Goal: Task Accomplishment & Management: Manage account settings

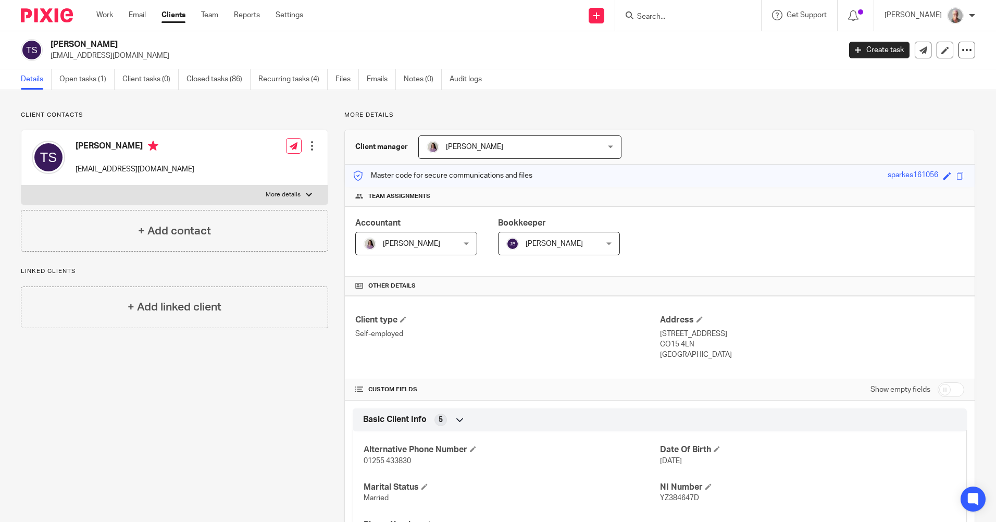
click at [680, 15] on input "Search" at bounding box center [683, 17] width 94 height 9
click at [664, 15] on input "Search" at bounding box center [683, 17] width 94 height 9
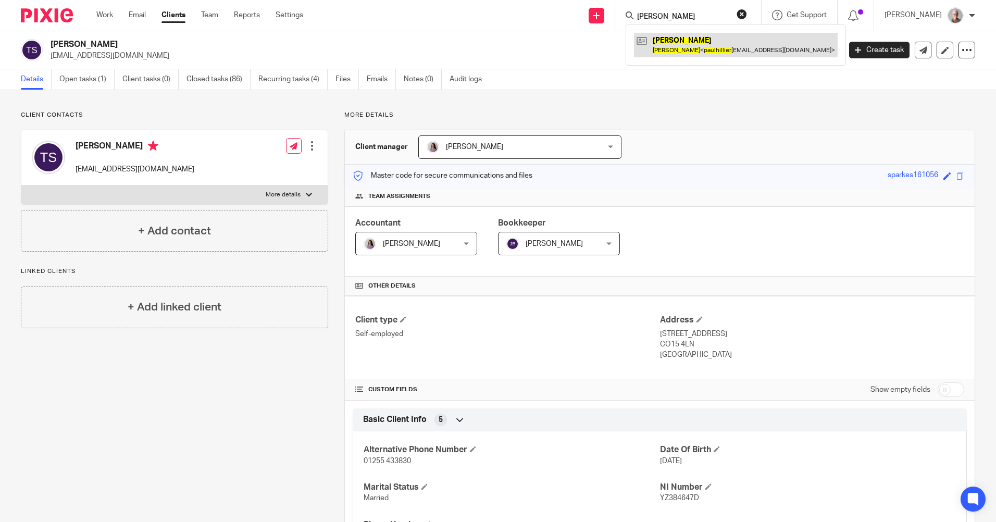
type input "paul hillier"
click at [685, 43] on link at bounding box center [736, 45] width 204 height 24
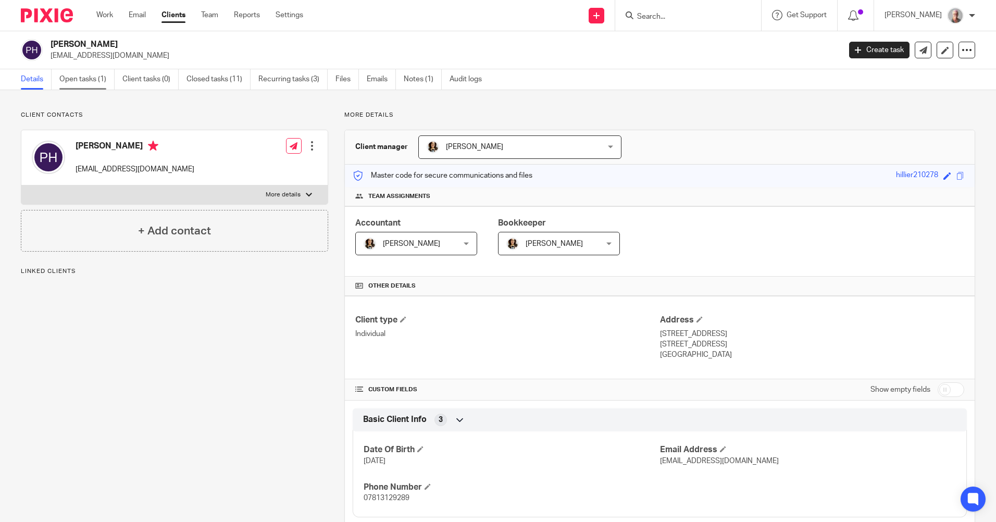
click at [84, 83] on link "Open tasks (1)" at bounding box center [86, 79] width 55 height 20
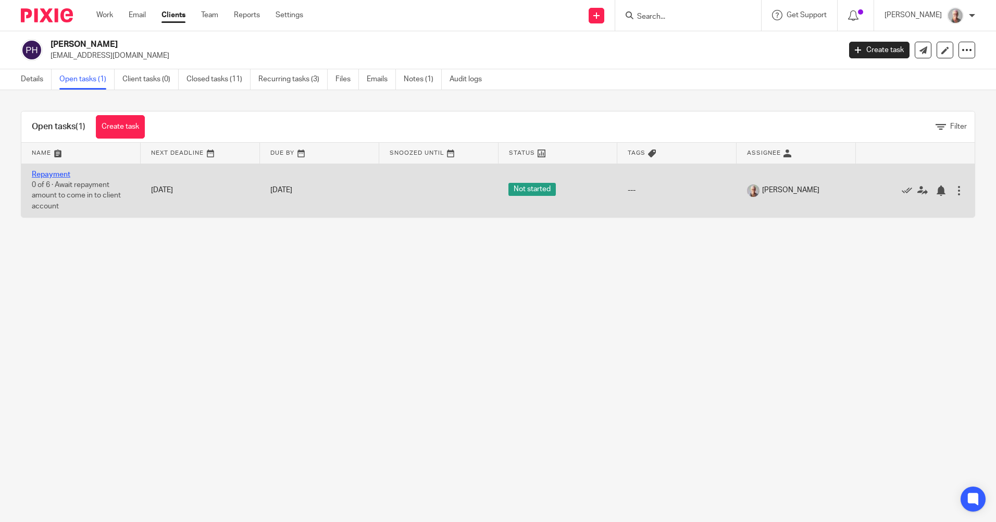
click at [49, 175] on link "Repayment" at bounding box center [51, 174] width 39 height 7
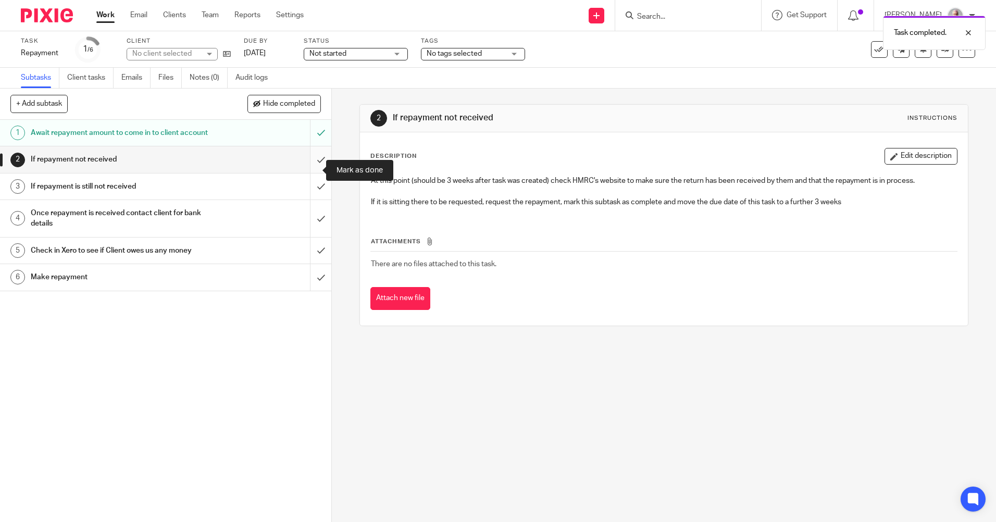
click at [310, 169] on input "submit" at bounding box center [165, 159] width 331 height 26
click at [179, 193] on h1 "If repayment is still not received" at bounding box center [120, 187] width 179 height 16
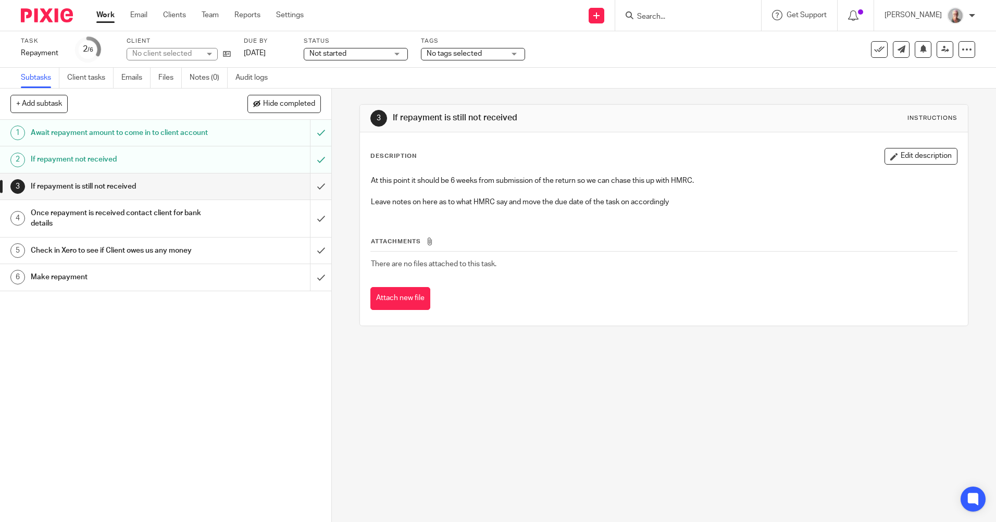
drag, startPoint x: 0, startPoint y: 0, endPoint x: 310, endPoint y: 195, distance: 366.5
click at [310, 195] on input "submit" at bounding box center [165, 186] width 331 height 26
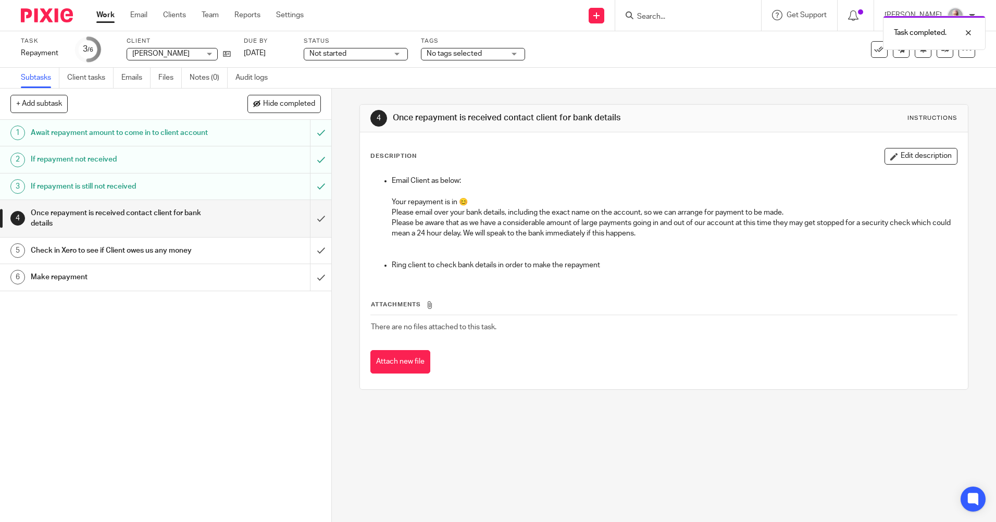
drag, startPoint x: 386, startPoint y: 202, endPoint x: 717, endPoint y: 231, distance: 332.6
click at [717, 231] on ul "Email Client as below: Your repayment is in 😊 Please email over your bank detai…" at bounding box center [664, 223] width 586 height 95
copy li "Your repayment is in 😊 Please email over your bank details, including the exact…"
click at [227, 56] on icon at bounding box center [227, 54] width 8 height 8
click at [466, 275] on div "Email Client as below: Your repayment is in 😊 Please email over your bank detai…" at bounding box center [664, 224] width 596 height 108
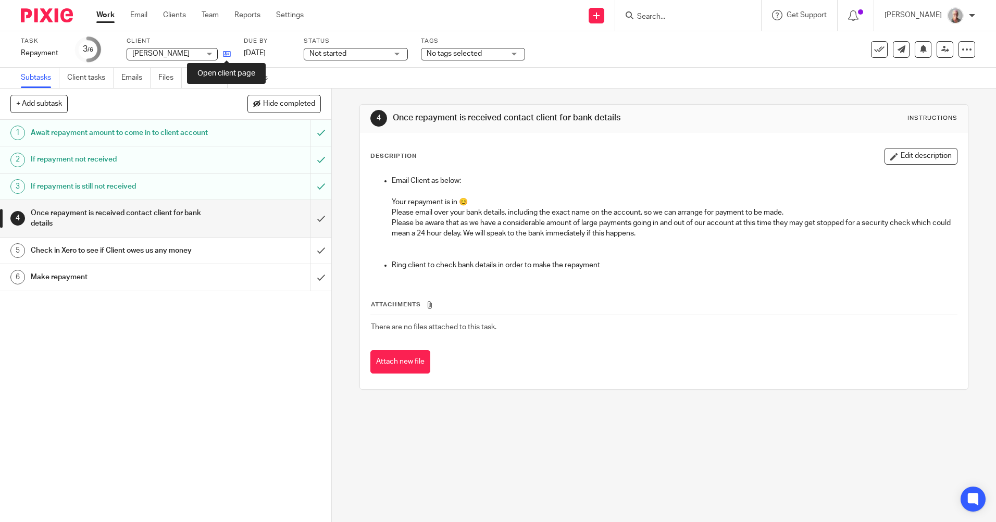
click at [228, 54] on icon at bounding box center [227, 54] width 8 height 8
click at [310, 226] on input "submit" at bounding box center [165, 218] width 331 height 37
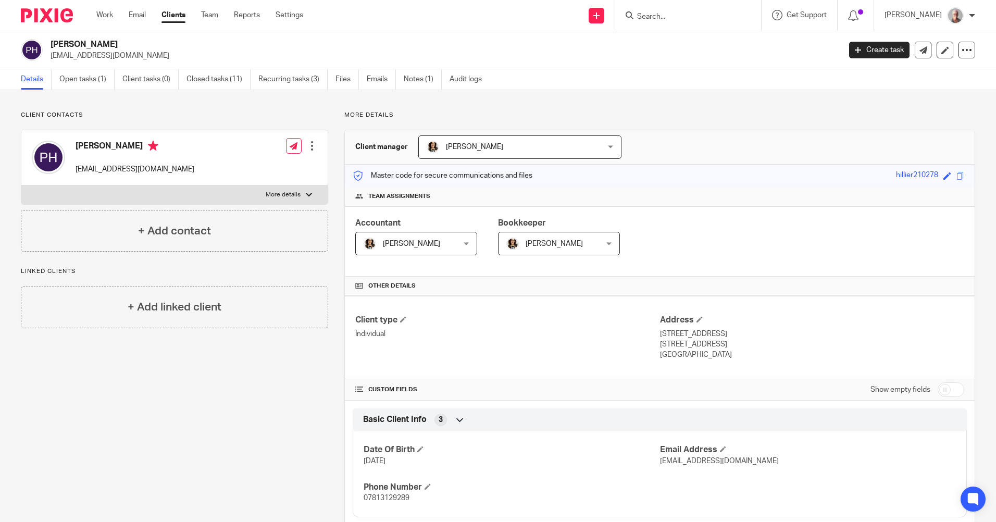
click at [678, 17] on input "Search" at bounding box center [683, 17] width 94 height 9
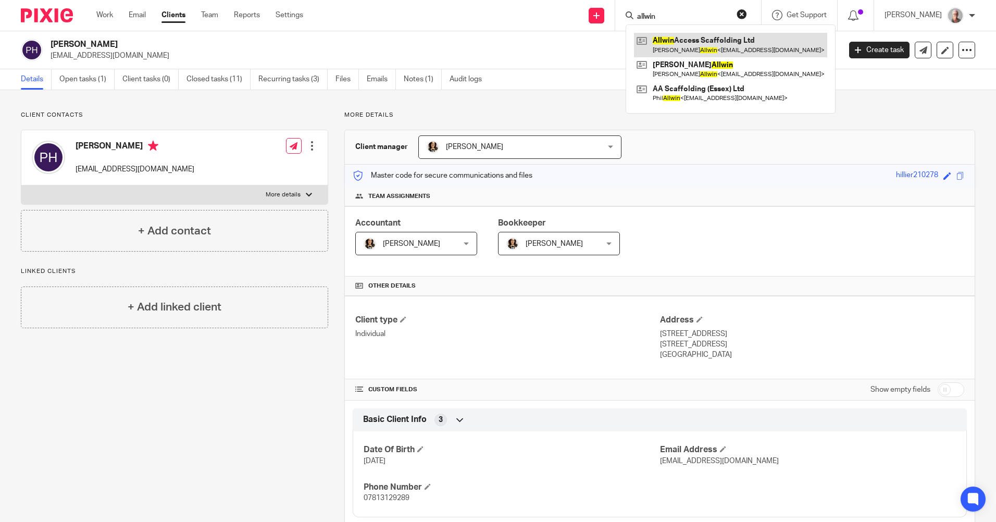
type input "allwin"
click at [733, 45] on link at bounding box center [730, 45] width 193 height 24
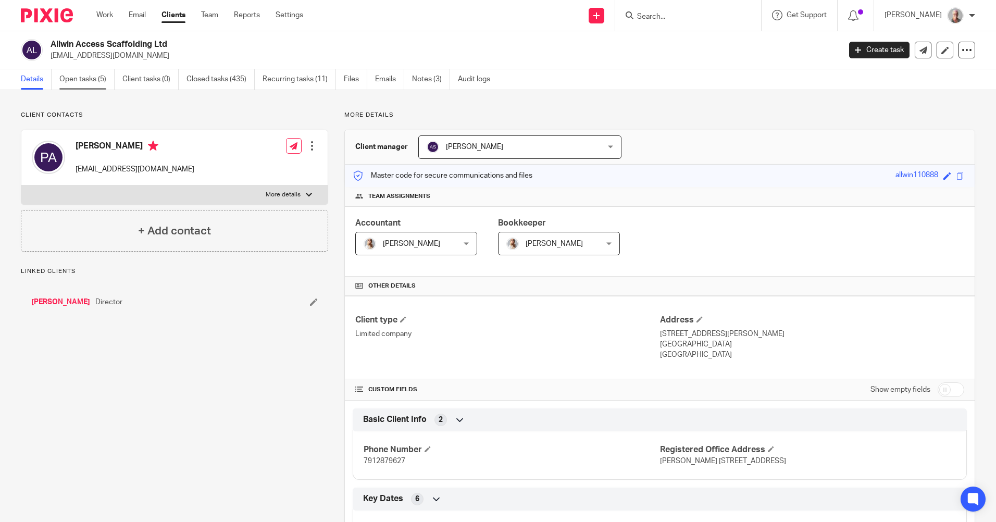
click at [81, 79] on link "Open tasks (5)" at bounding box center [86, 79] width 55 height 20
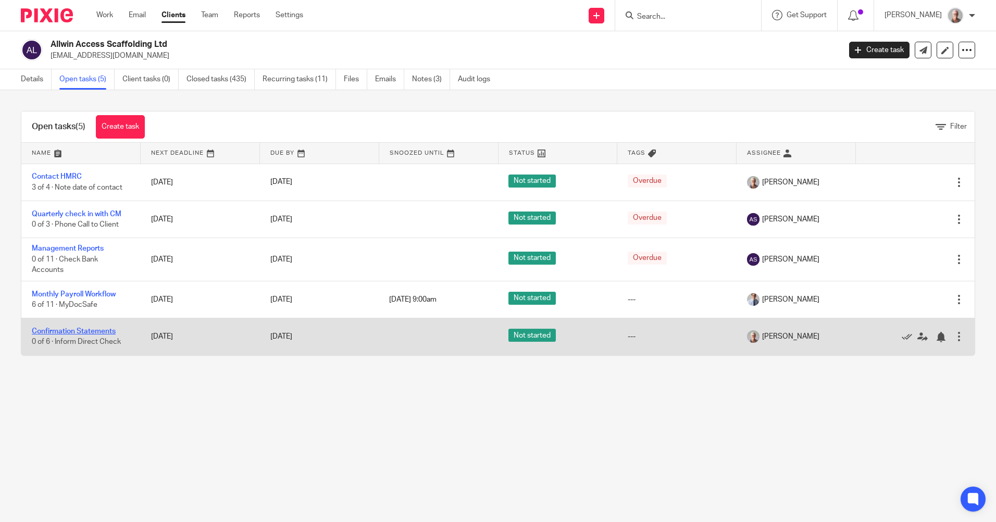
click at [68, 330] on link "Confirmation Statements" at bounding box center [74, 331] width 84 height 7
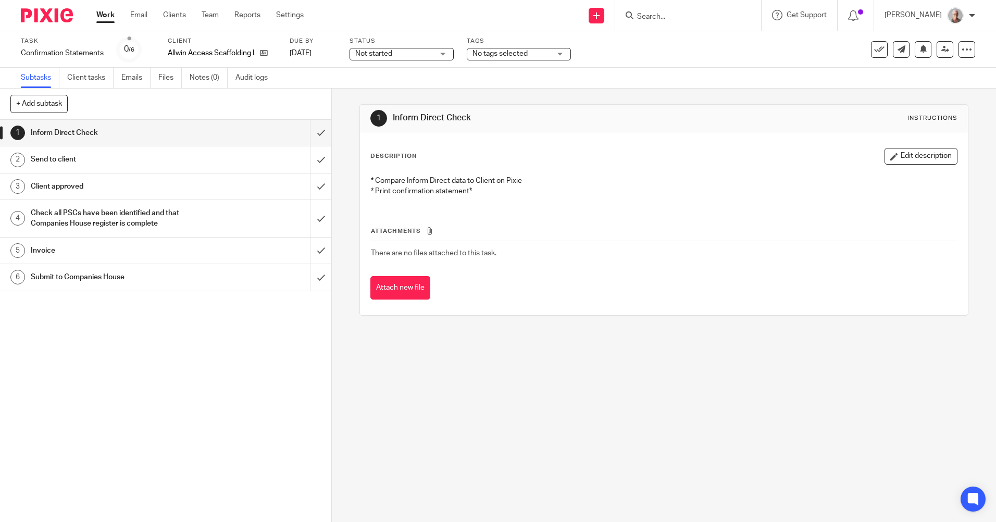
click at [67, 157] on h1 "Send to client" at bounding box center [120, 160] width 179 height 16
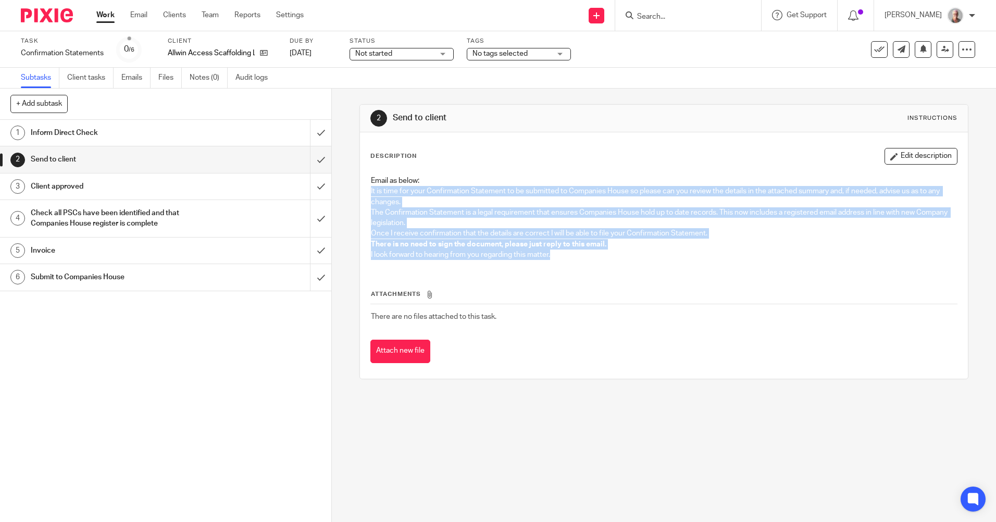
drag, startPoint x: 366, startPoint y: 191, endPoint x: 687, endPoint y: 268, distance: 330.2
click at [687, 268] on div "Description Edit description Email as below: It is time for your Confirmation S…" at bounding box center [663, 255] width 587 height 215
copy div "It is time for your Confirmation Statement to be submitted to Companies House s…"
click at [263, 54] on icon at bounding box center [264, 53] width 8 height 8
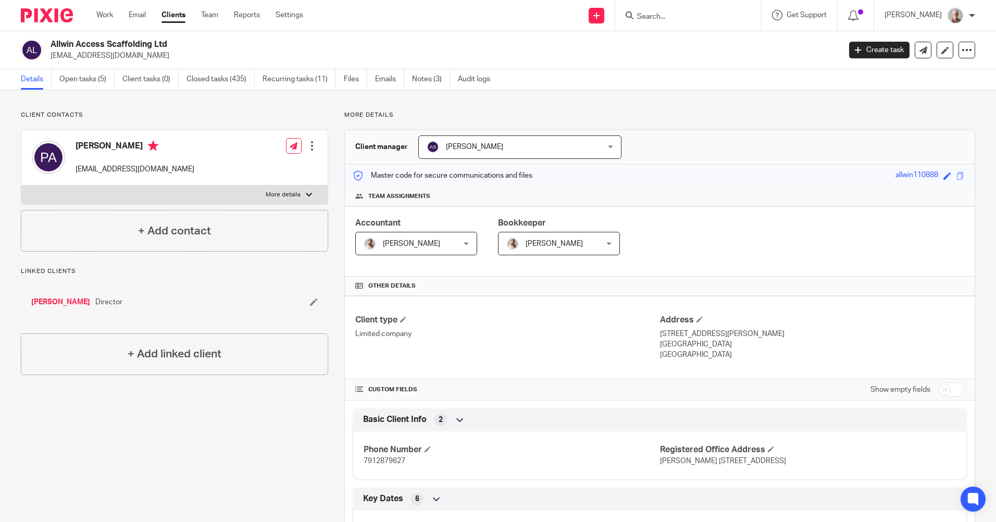
click at [670, 18] on input "Search" at bounding box center [683, 17] width 94 height 9
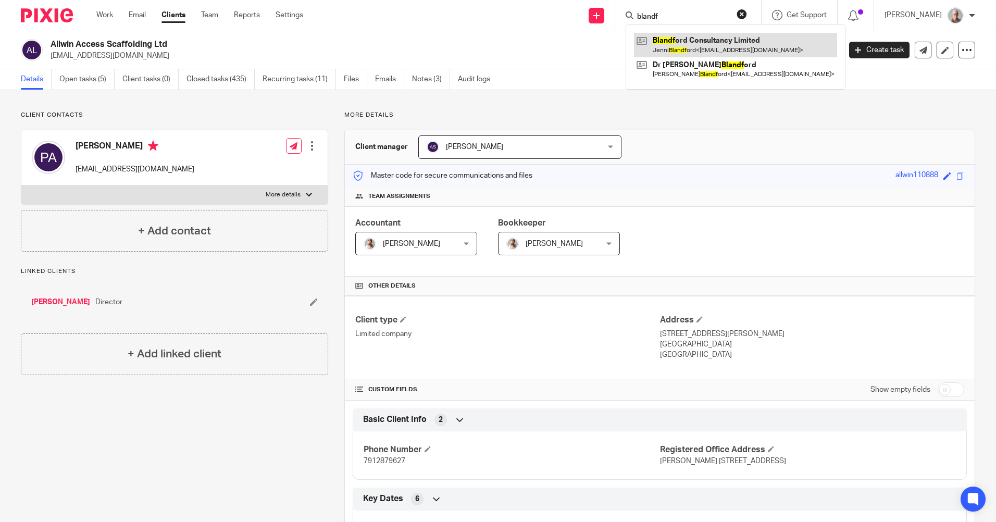
type input "blandf"
click at [691, 41] on link at bounding box center [735, 45] width 203 height 24
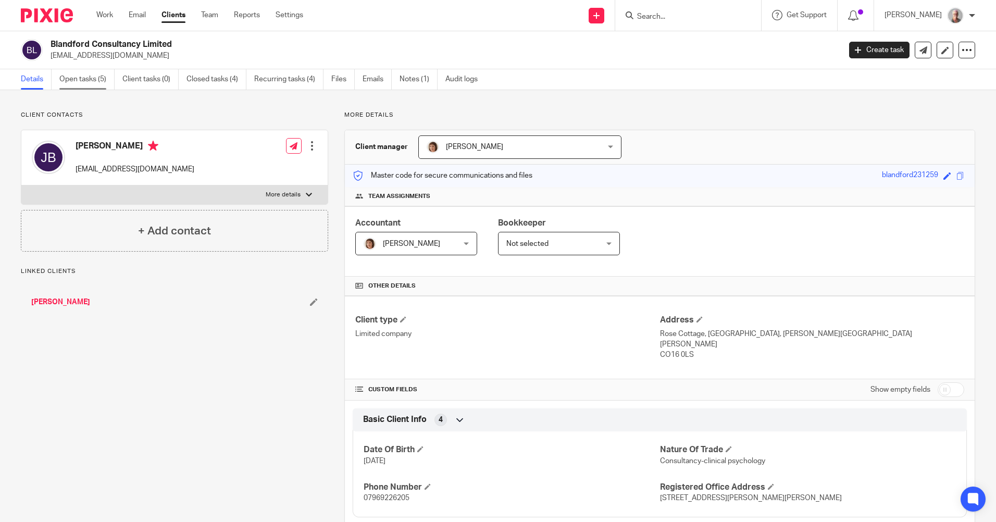
click at [92, 82] on link "Open tasks (5)" at bounding box center [86, 79] width 55 height 20
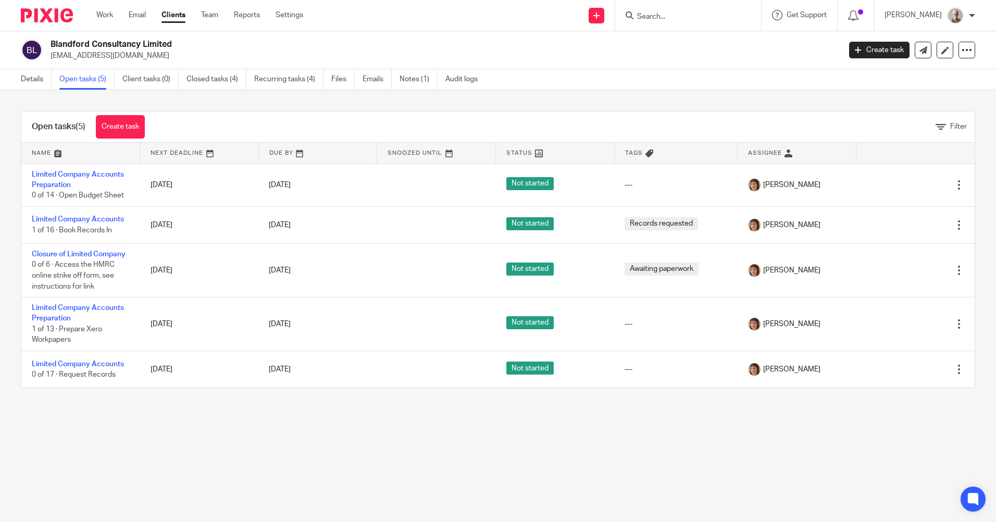
click at [666, 16] on input "Search" at bounding box center [683, 17] width 94 height 9
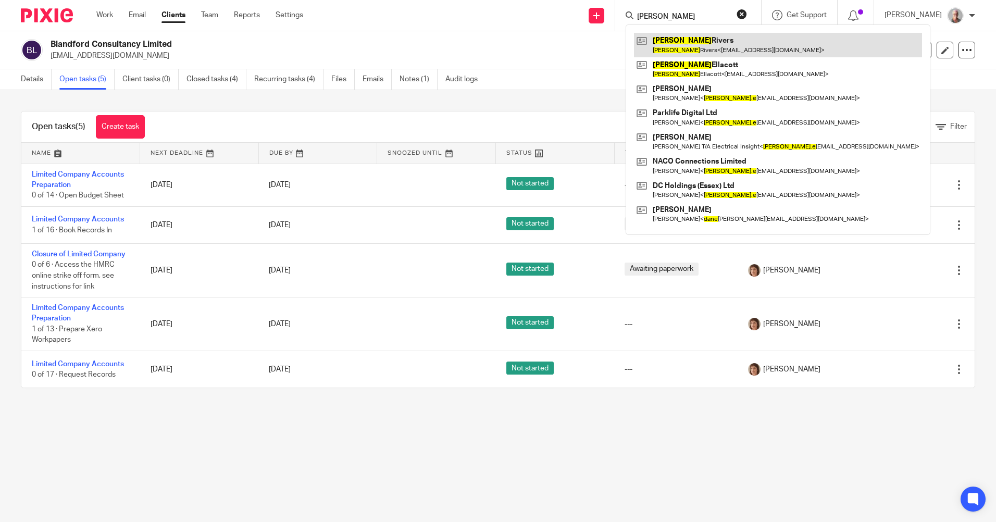
type input "[PERSON_NAME]"
click at [714, 45] on link at bounding box center [778, 45] width 288 height 24
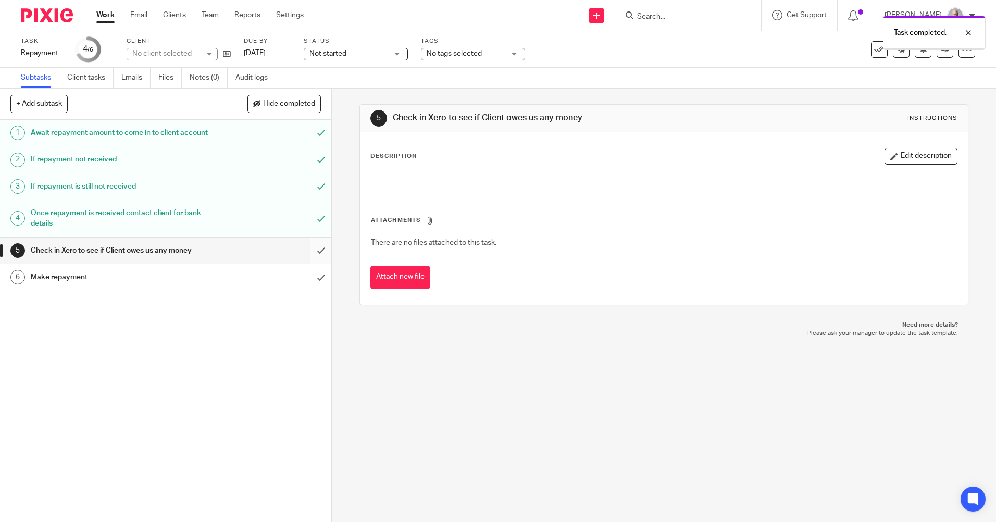
click at [310, 259] on input "submit" at bounding box center [165, 251] width 331 height 26
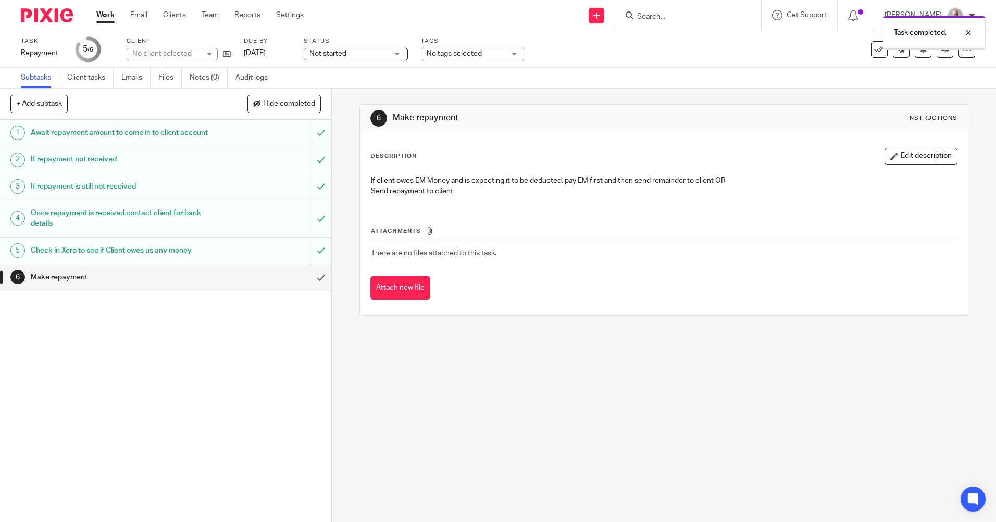
click at [310, 287] on input "submit" at bounding box center [165, 277] width 331 height 26
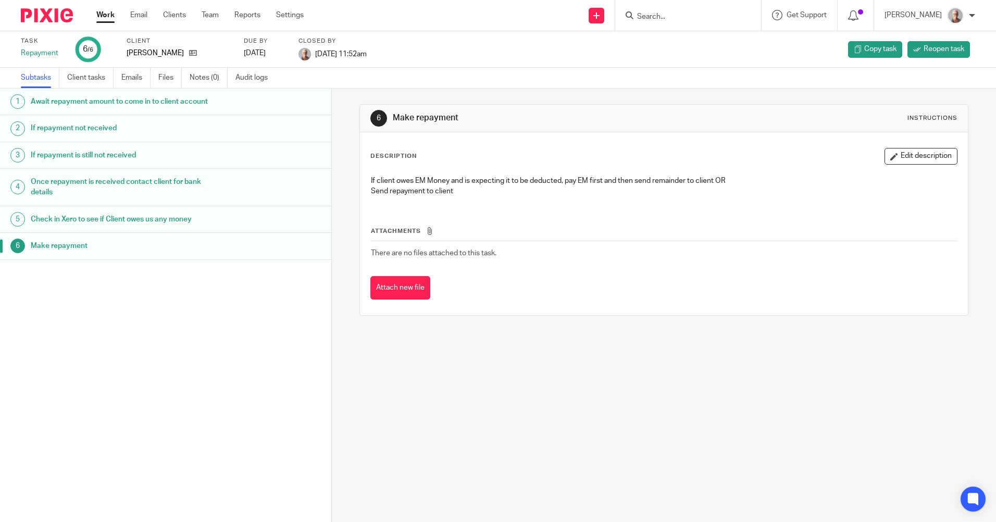
click at [671, 15] on input "Search" at bounding box center [683, 17] width 94 height 9
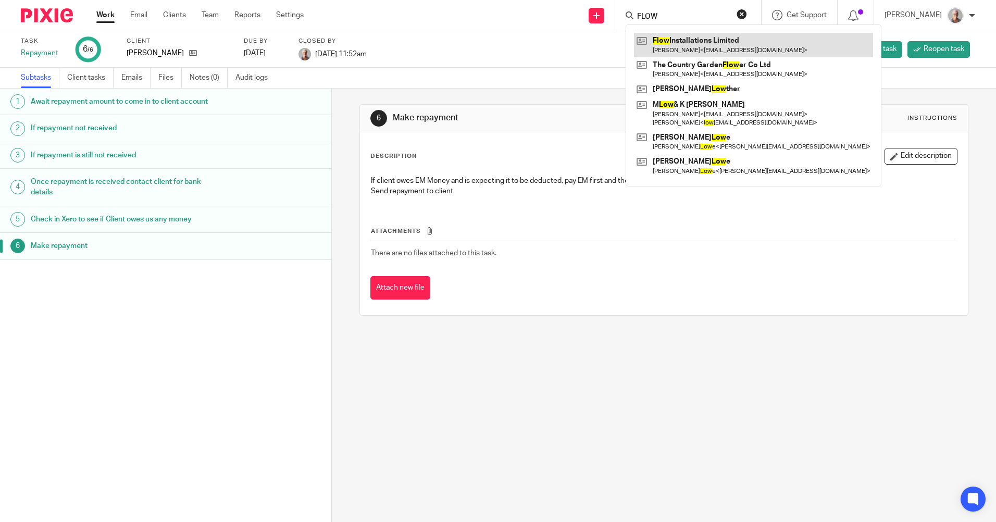
type input "FLOW"
click at [707, 42] on link at bounding box center [753, 45] width 239 height 24
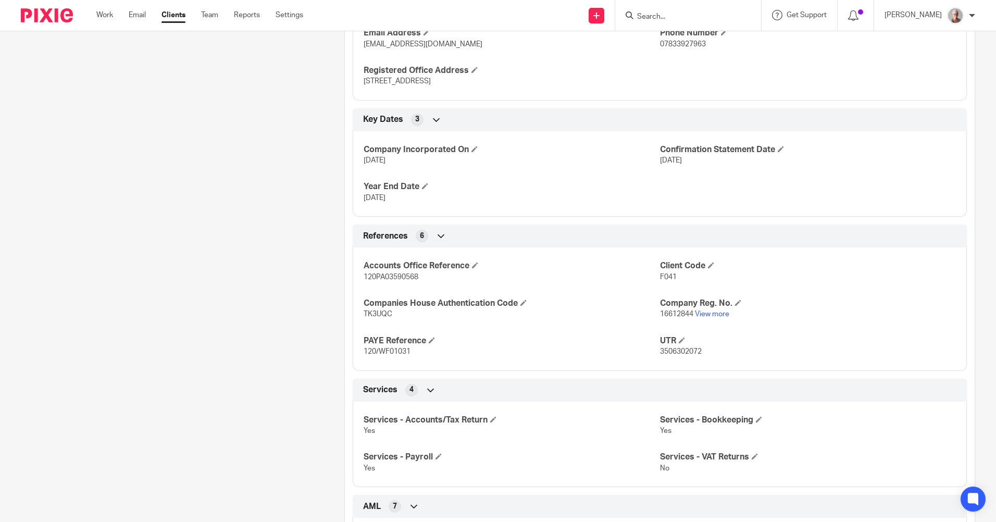
scroll to position [469, 0]
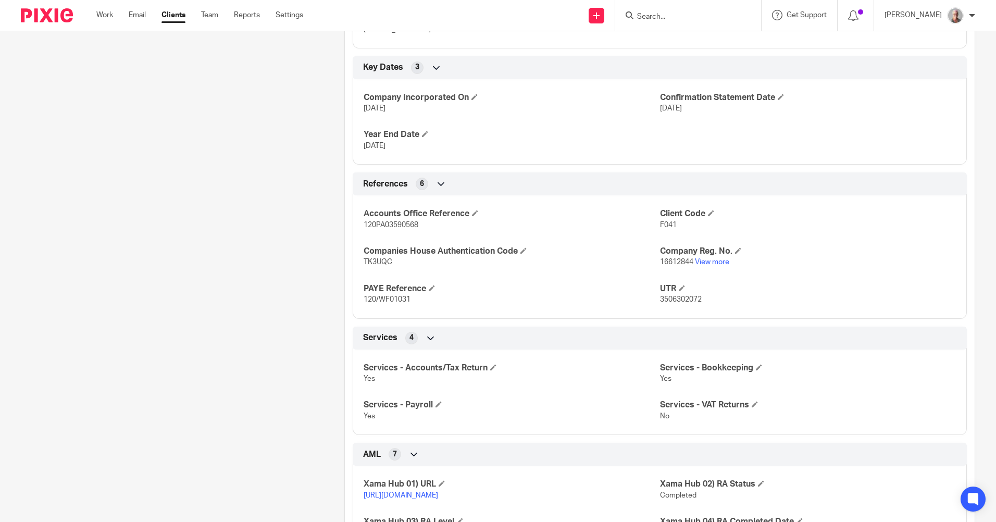
drag, startPoint x: 662, startPoint y: 17, endPoint x: 670, endPoint y: 14, distance: 8.9
click at [664, 17] on input "Search" at bounding box center [683, 17] width 94 height 9
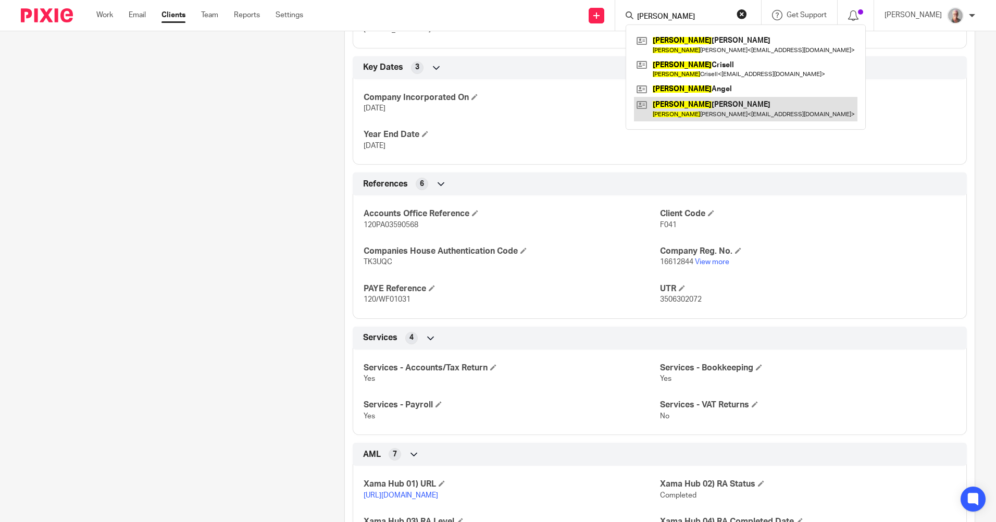
type input "trevor"
click at [698, 104] on link at bounding box center [745, 109] width 223 height 24
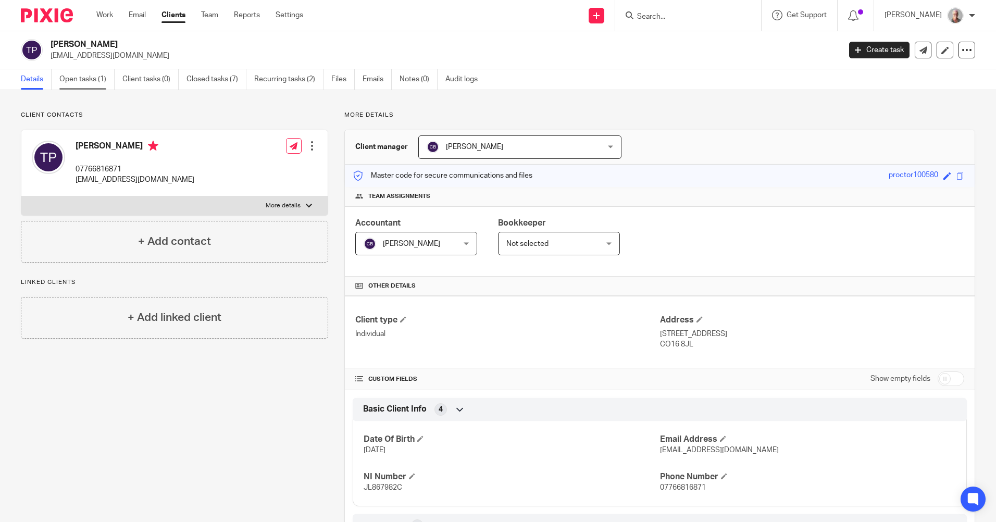
click at [74, 82] on link "Open tasks (1)" at bounding box center [86, 79] width 55 height 20
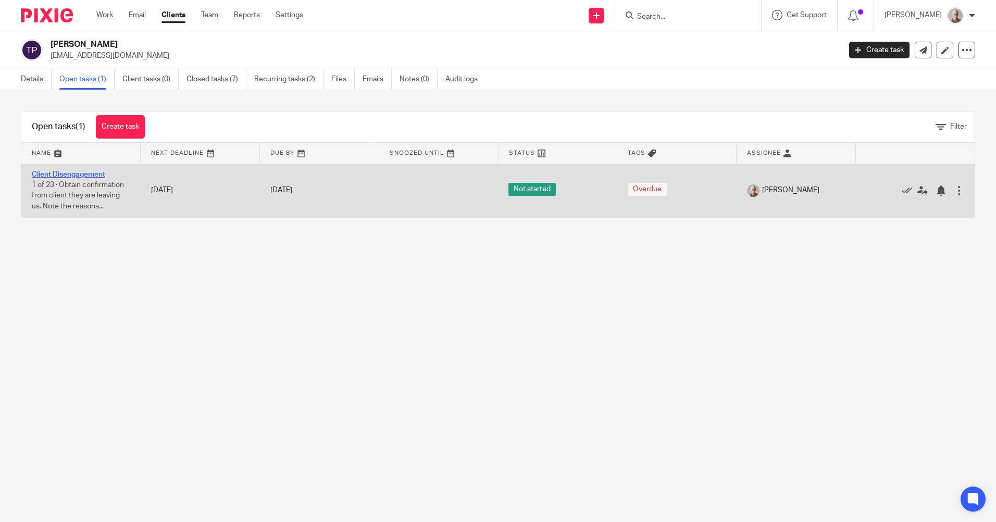
click at [84, 172] on link "Client Disengagement" at bounding box center [68, 174] width 73 height 7
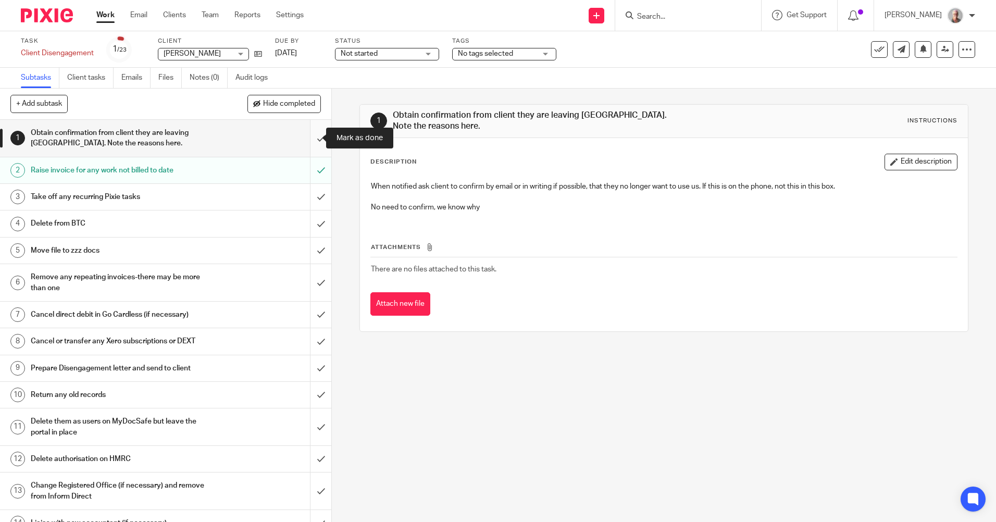
click at [311, 136] on input "submit" at bounding box center [165, 138] width 331 height 37
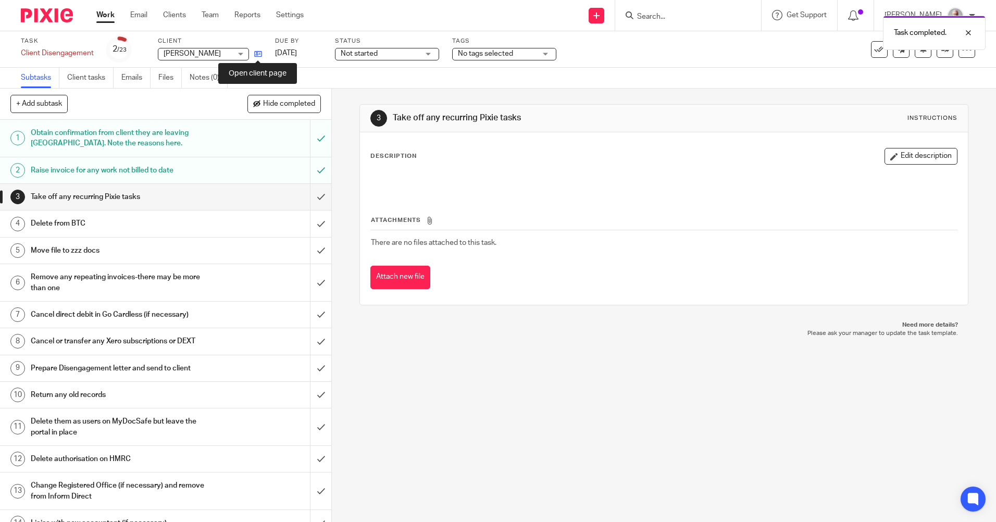
click at [258, 54] on icon at bounding box center [258, 54] width 8 height 8
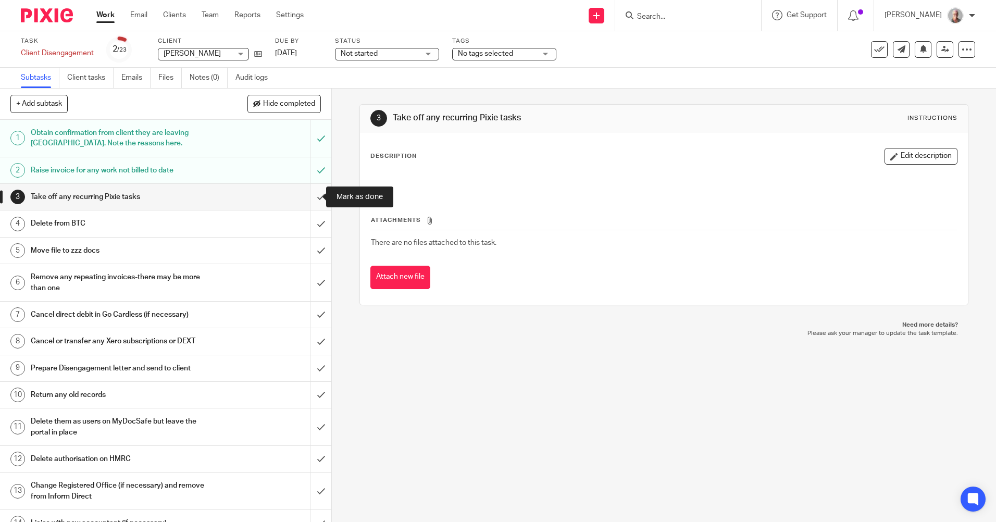
click at [309, 195] on input "submit" at bounding box center [165, 197] width 331 height 26
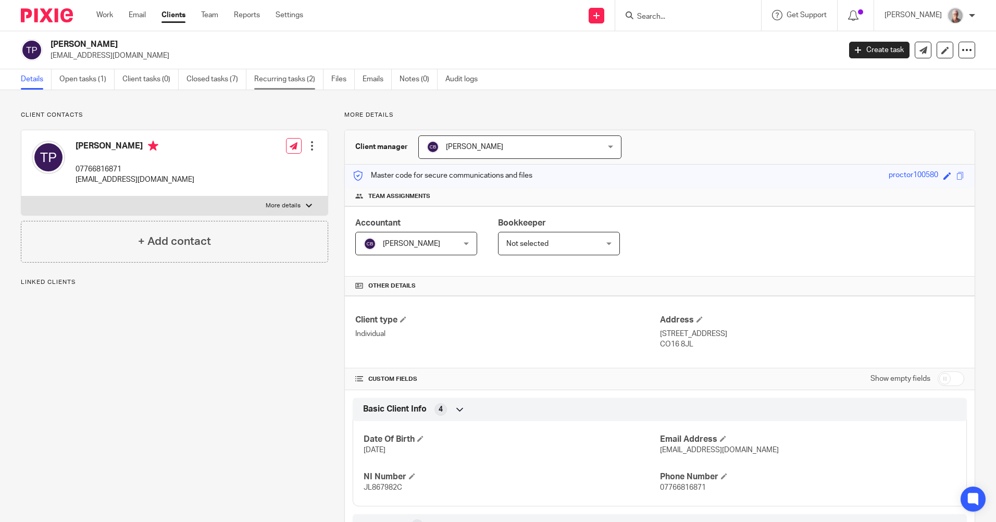
click at [280, 85] on link "Recurring tasks (2)" at bounding box center [288, 79] width 69 height 20
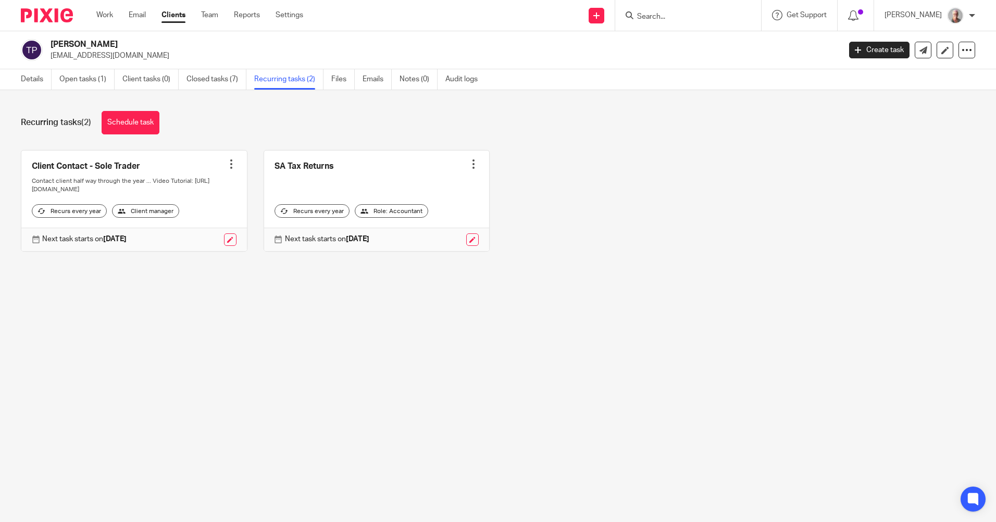
click at [226, 163] on div at bounding box center [231, 164] width 10 height 10
click at [195, 231] on span "Cancel schedule" at bounding box center [188, 230] width 55 height 7
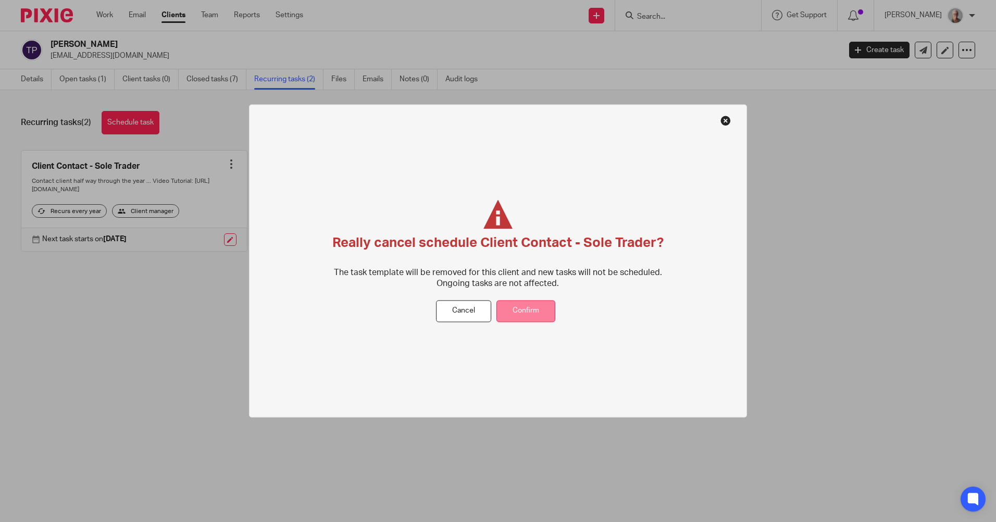
click at [504, 312] on button "Confirm" at bounding box center [525, 311] width 59 height 22
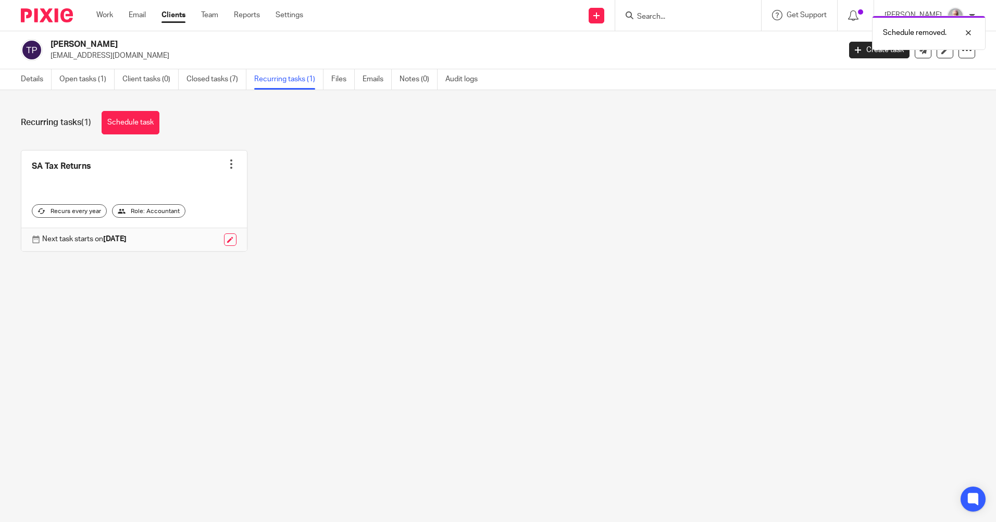
click at [227, 165] on div at bounding box center [231, 164] width 10 height 10
click at [195, 228] on span "Cancel schedule" at bounding box center [188, 230] width 55 height 7
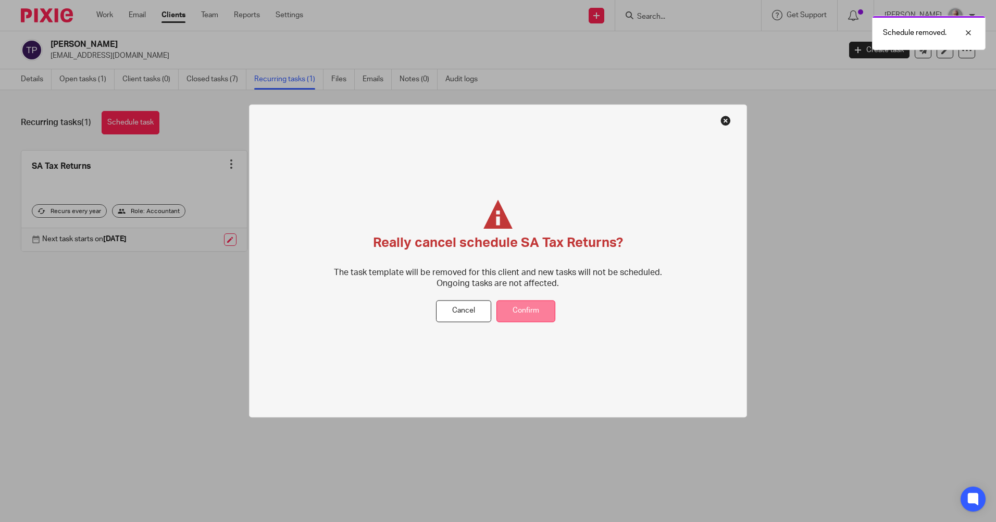
click at [527, 307] on button "Confirm" at bounding box center [525, 311] width 59 height 22
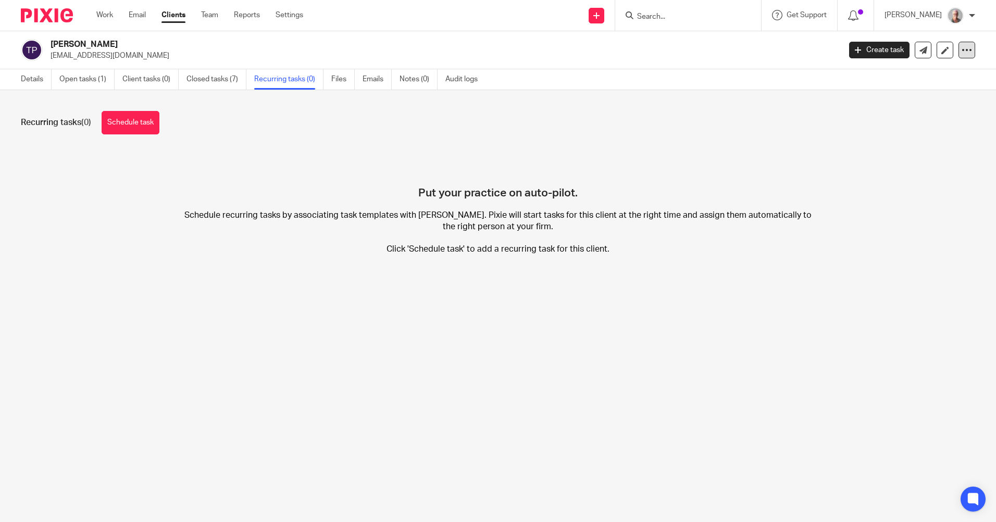
click at [963, 49] on icon at bounding box center [967, 50] width 10 height 10
click at [899, 117] on button "Archive client" at bounding box center [901, 122] width 115 height 14
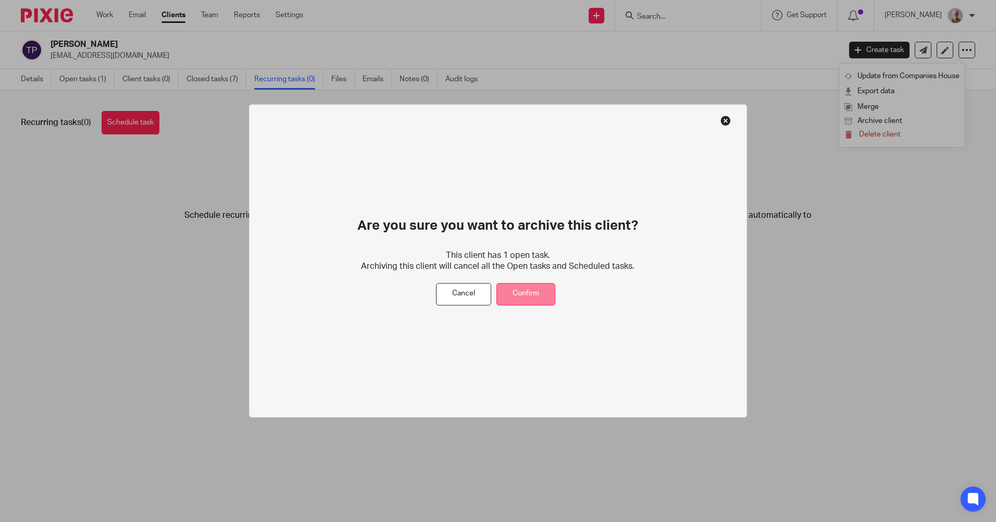
click at [512, 288] on button "Confirm" at bounding box center [525, 294] width 59 height 22
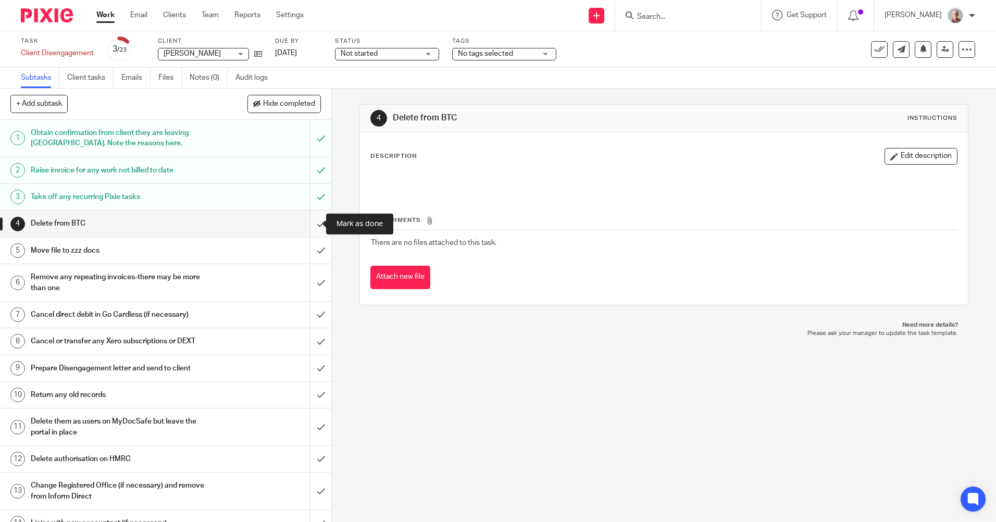
click at [311, 222] on input "submit" at bounding box center [165, 223] width 331 height 26
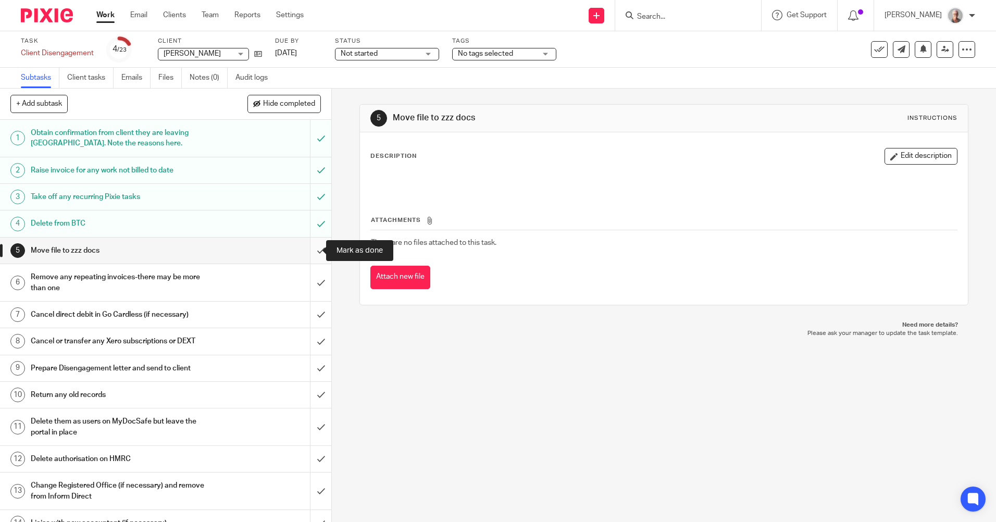
click at [311, 247] on input "submit" at bounding box center [165, 251] width 331 height 26
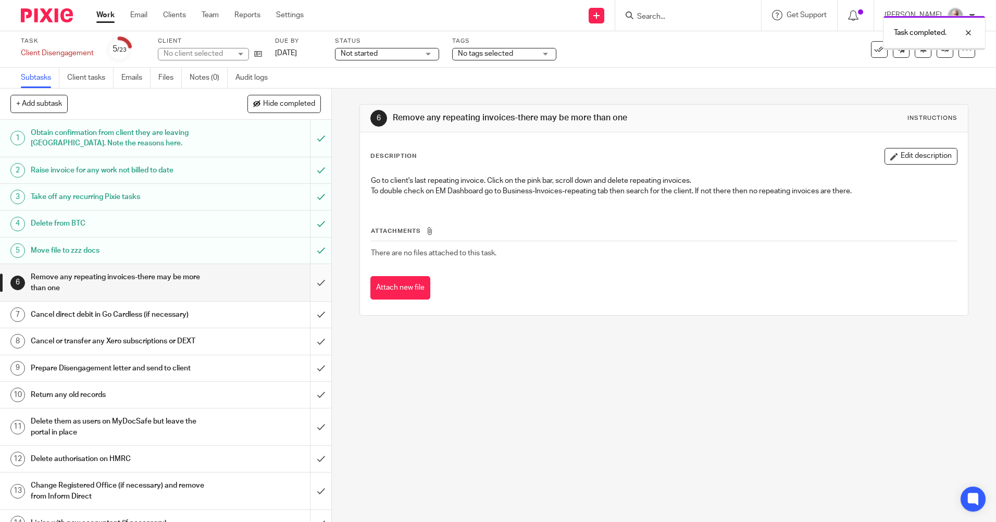
click at [309, 281] on input "submit" at bounding box center [165, 282] width 331 height 37
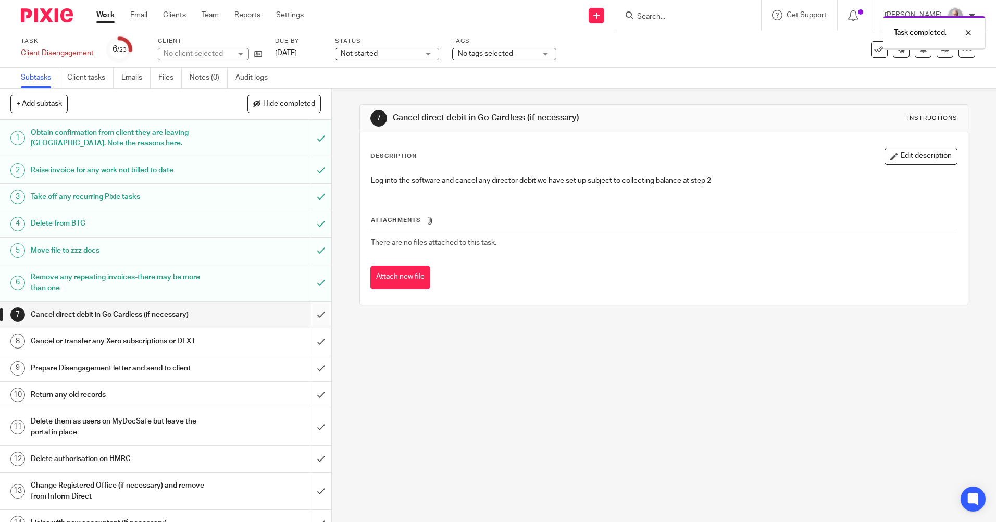
click at [309, 312] on input "submit" at bounding box center [165, 315] width 331 height 26
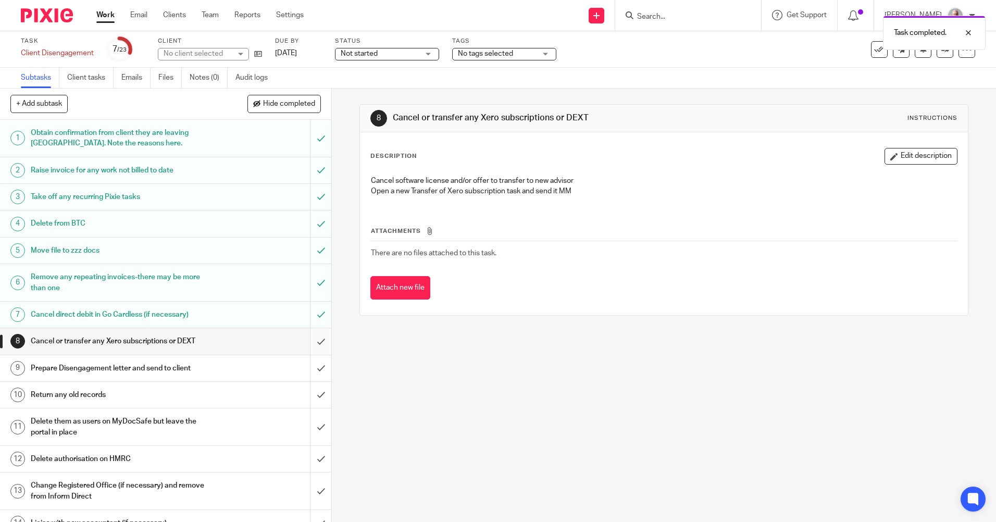
click at [311, 340] on input "submit" at bounding box center [165, 341] width 331 height 26
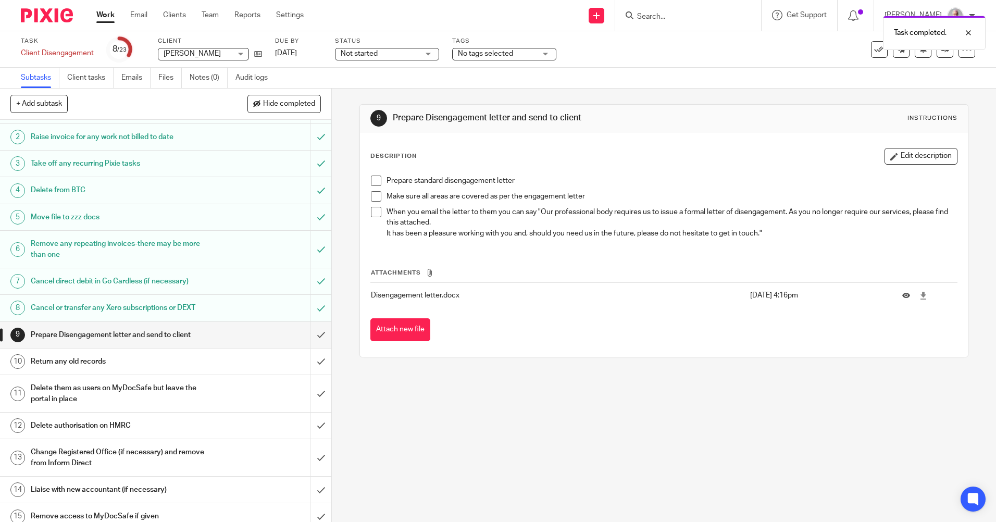
scroll to position [104, 0]
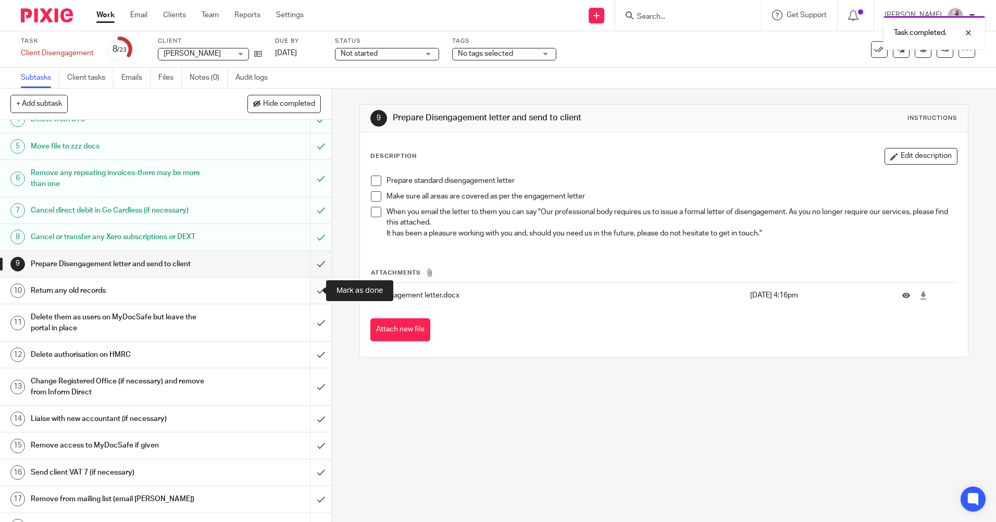
click at [309, 289] on input "submit" at bounding box center [165, 291] width 331 height 26
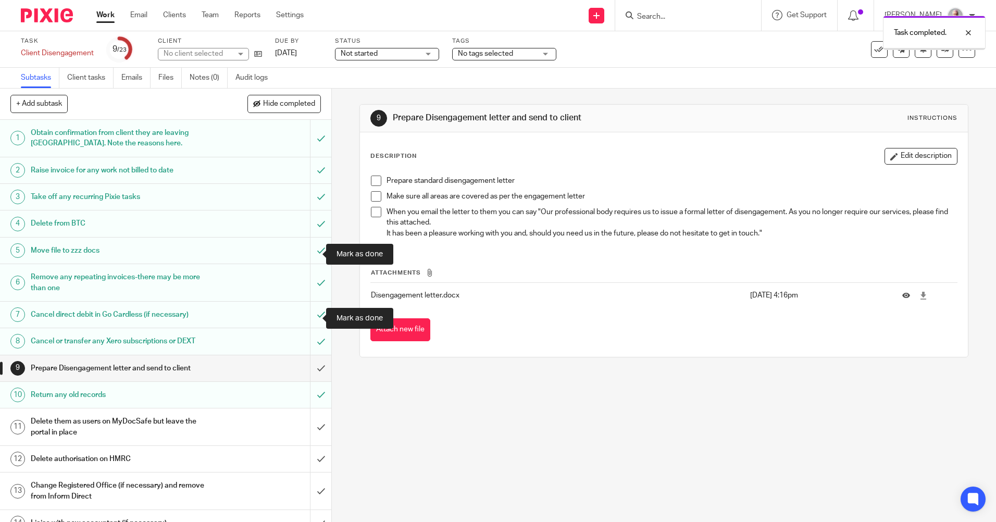
scroll to position [260, 0]
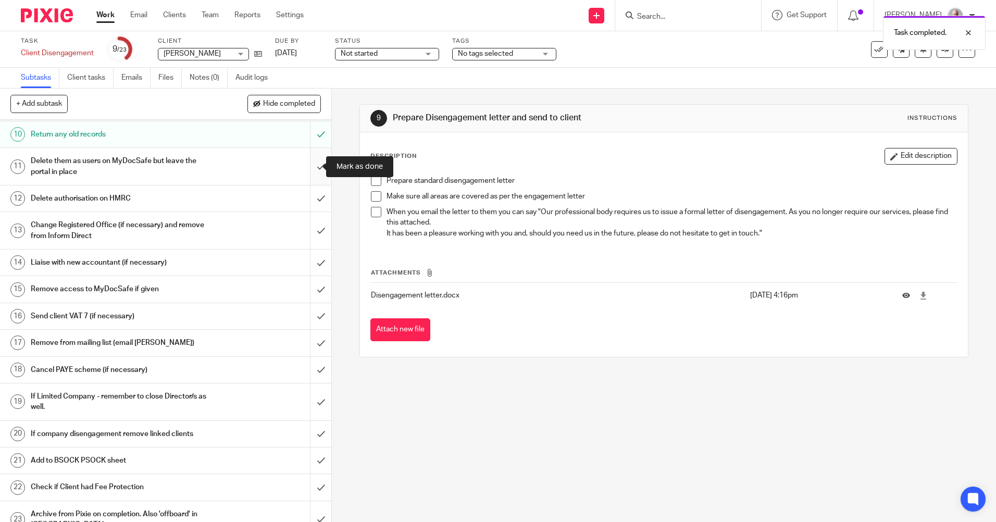
click at [310, 167] on input "submit" at bounding box center [165, 166] width 331 height 37
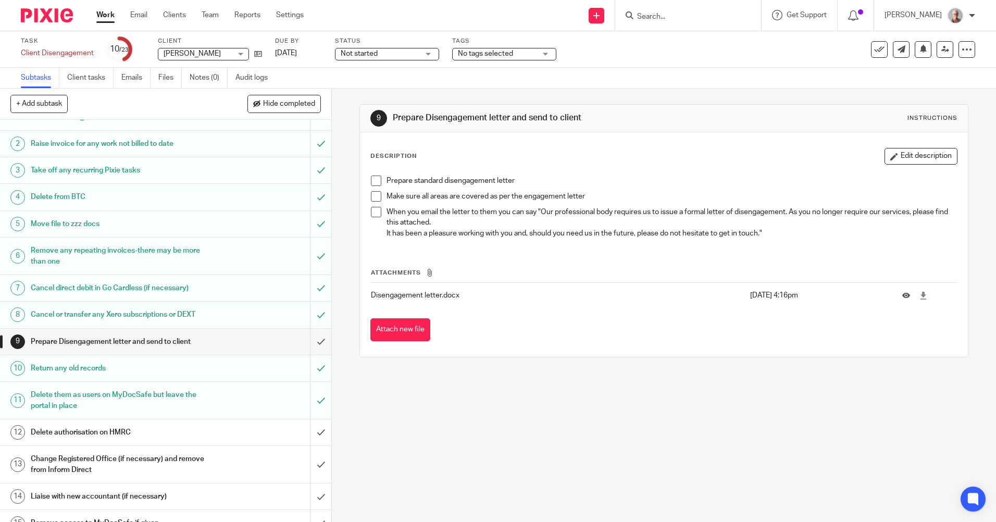
scroll to position [52, 0]
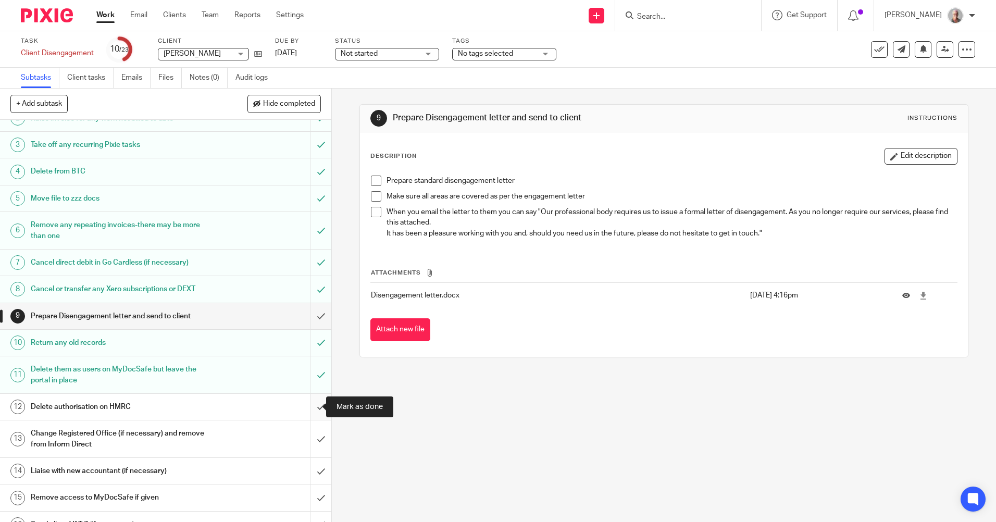
click at [310, 404] on input "submit" at bounding box center [165, 407] width 331 height 26
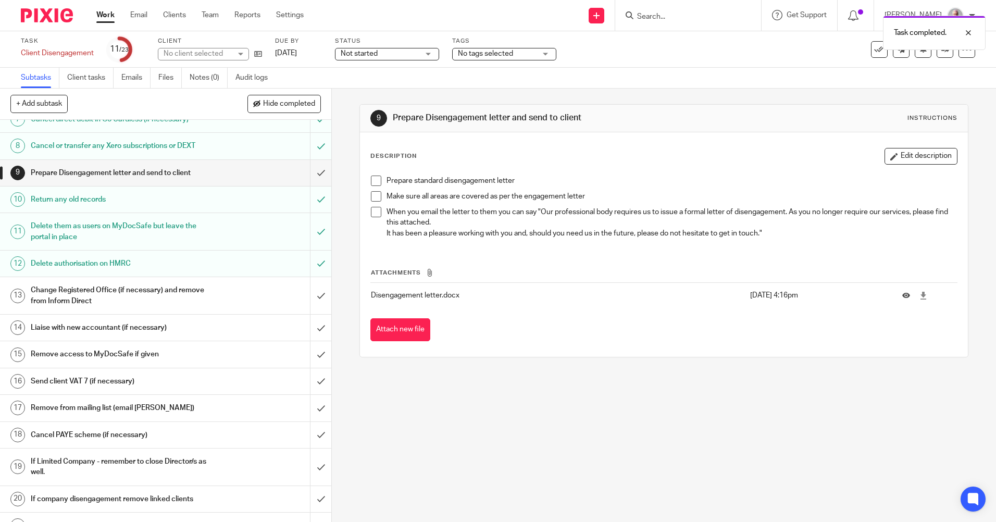
scroll to position [277, 0]
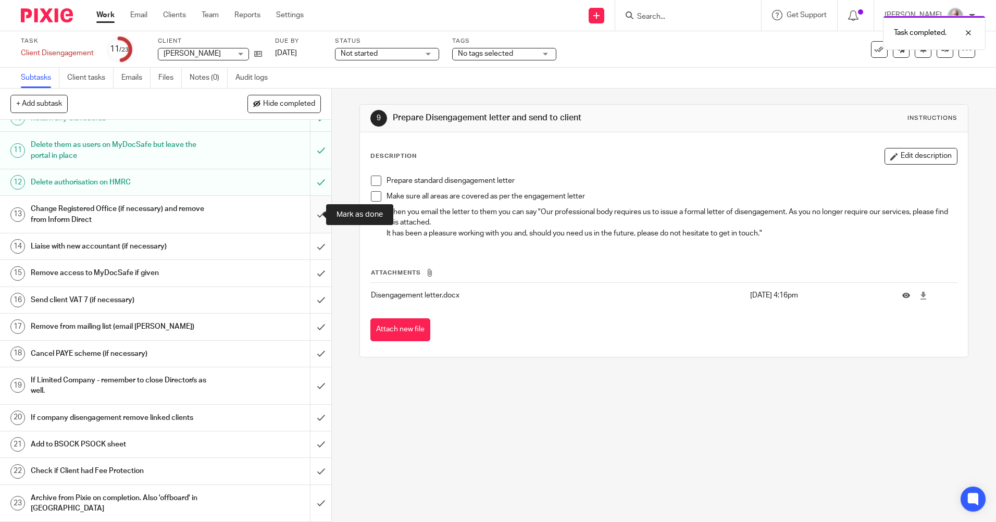
click at [312, 212] on input "submit" at bounding box center [165, 214] width 331 height 37
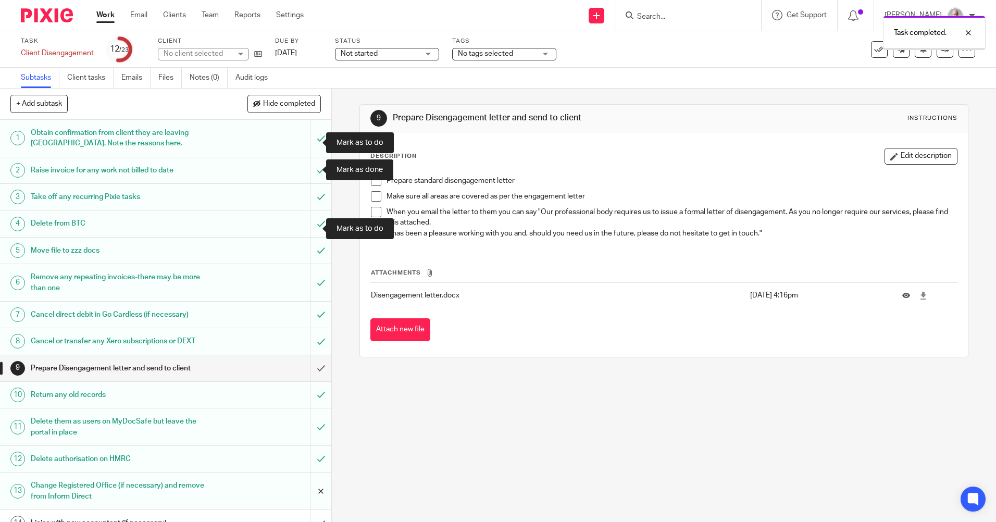
scroll to position [277, 0]
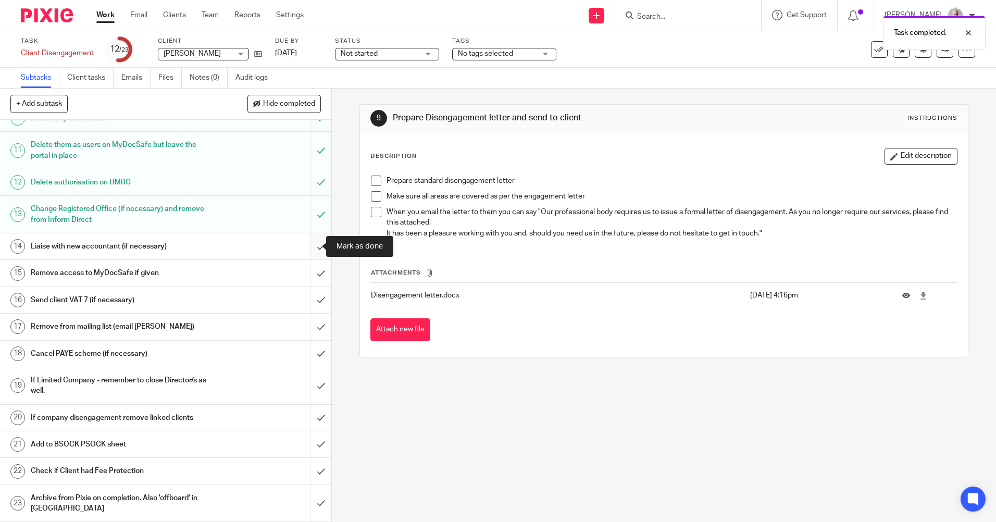
click at [311, 244] on input "submit" at bounding box center [165, 246] width 331 height 26
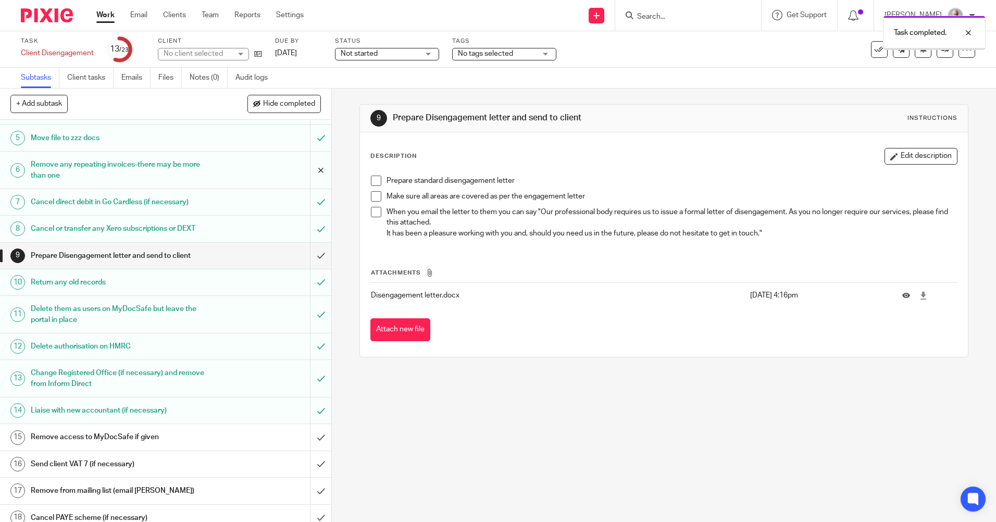
scroll to position [260, 0]
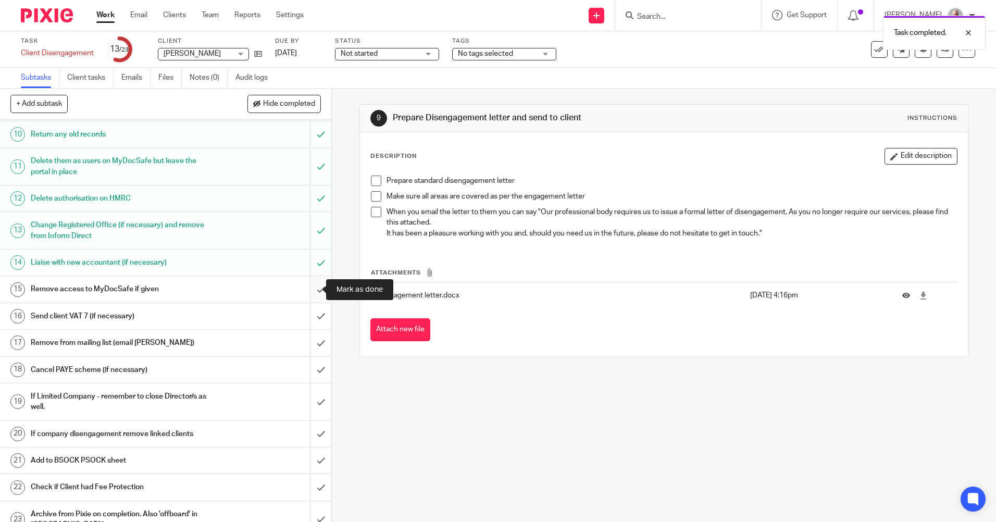
click at [309, 287] on input "submit" at bounding box center [165, 289] width 331 height 26
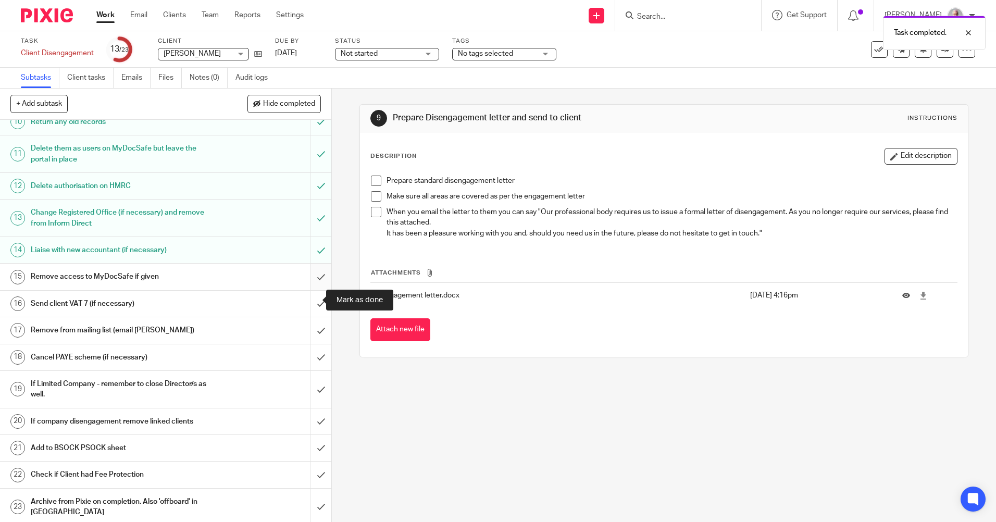
scroll to position [277, 0]
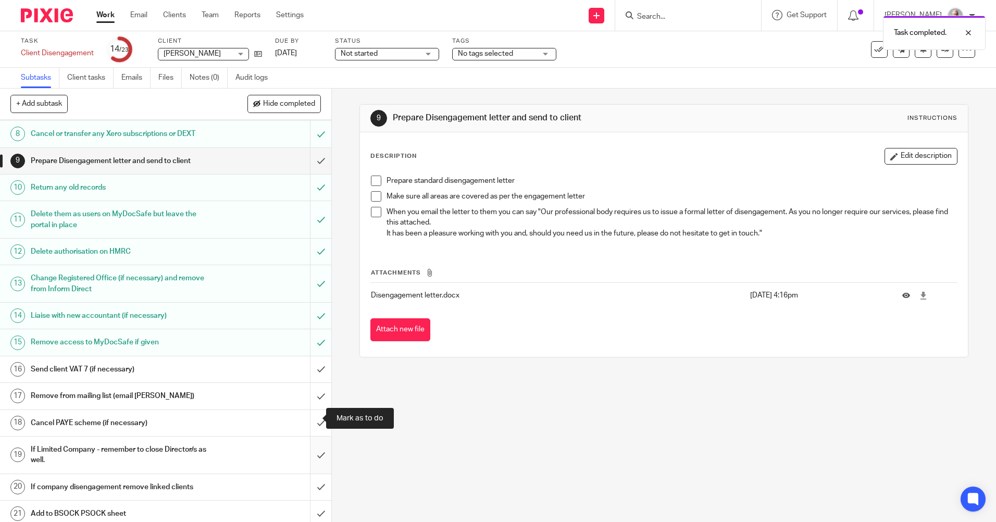
scroll to position [208, 0]
click at [309, 365] on input "submit" at bounding box center [165, 368] width 331 height 26
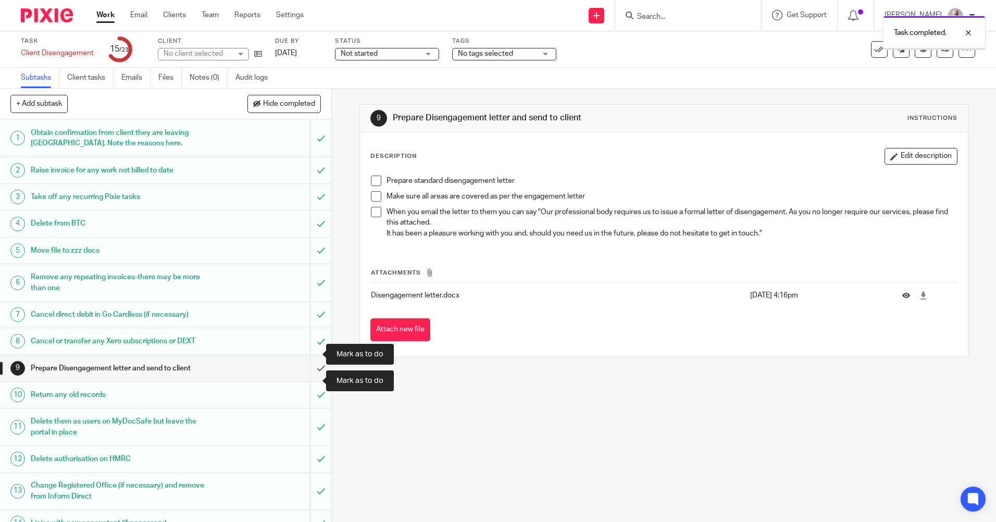
scroll to position [277, 0]
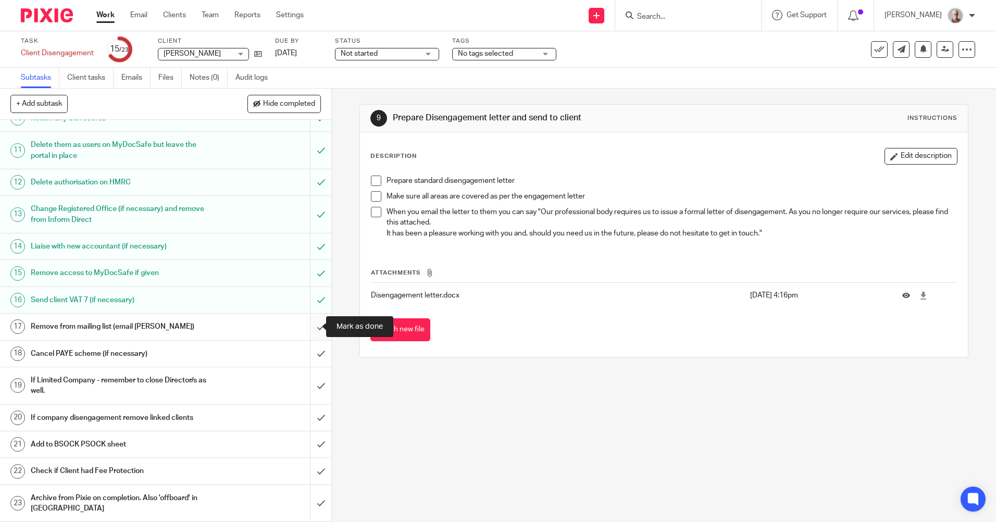
click at [310, 326] on input "submit" at bounding box center [165, 327] width 331 height 26
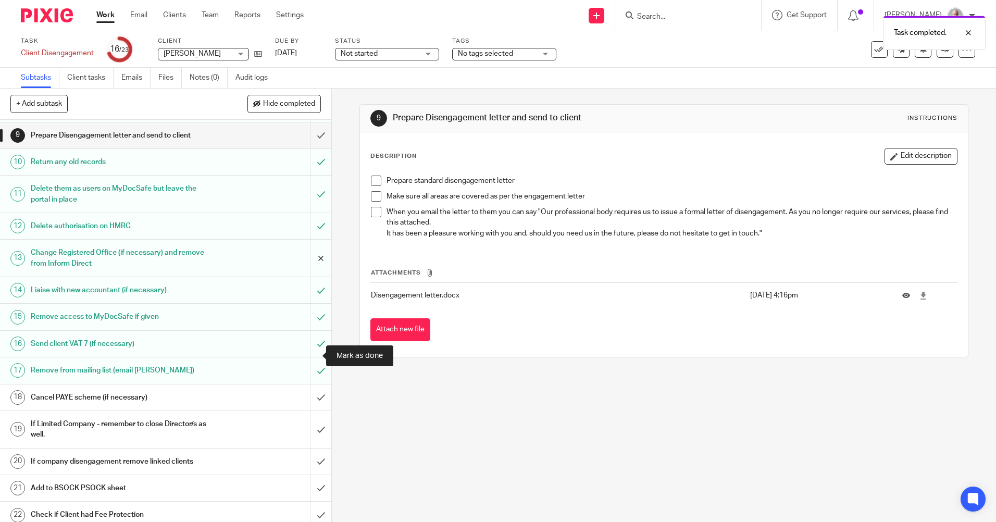
scroll to position [277, 0]
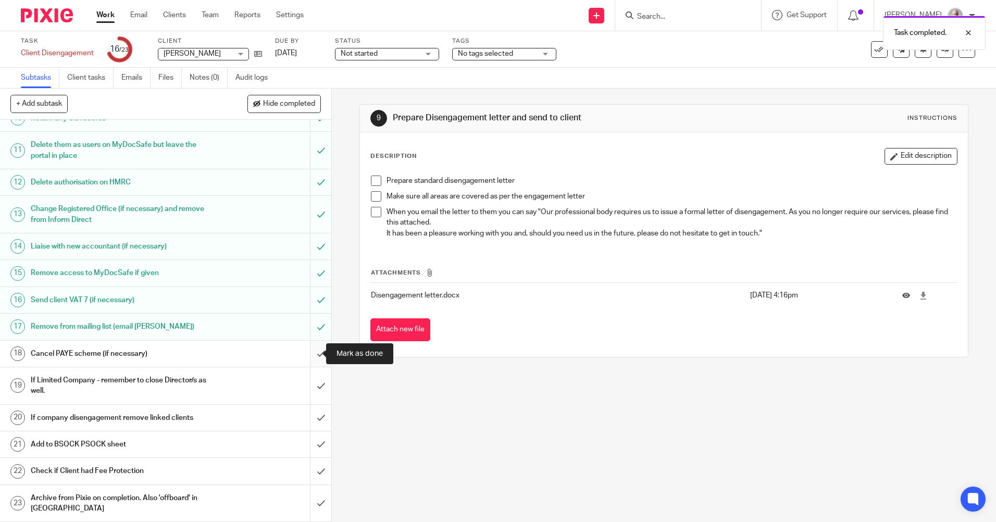
click at [311, 350] on input "submit" at bounding box center [165, 354] width 331 height 26
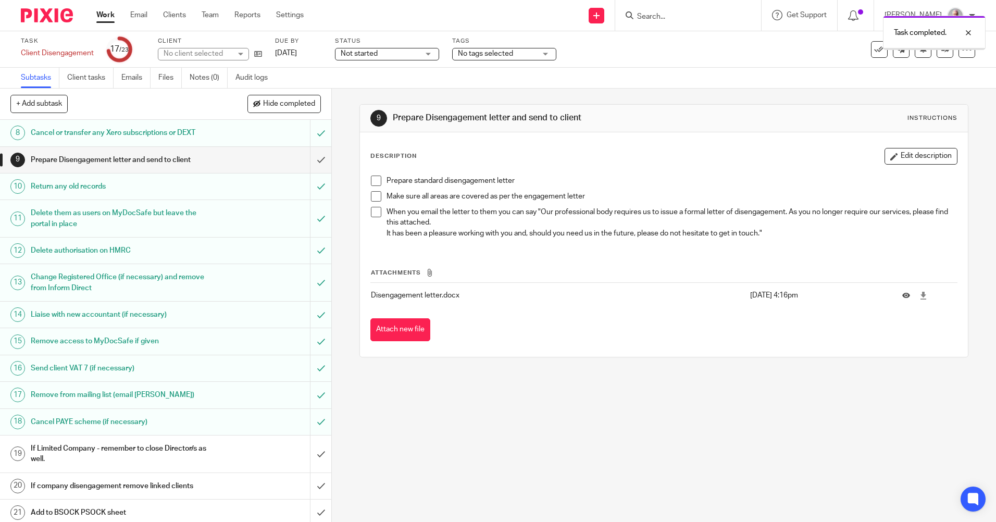
scroll to position [260, 0]
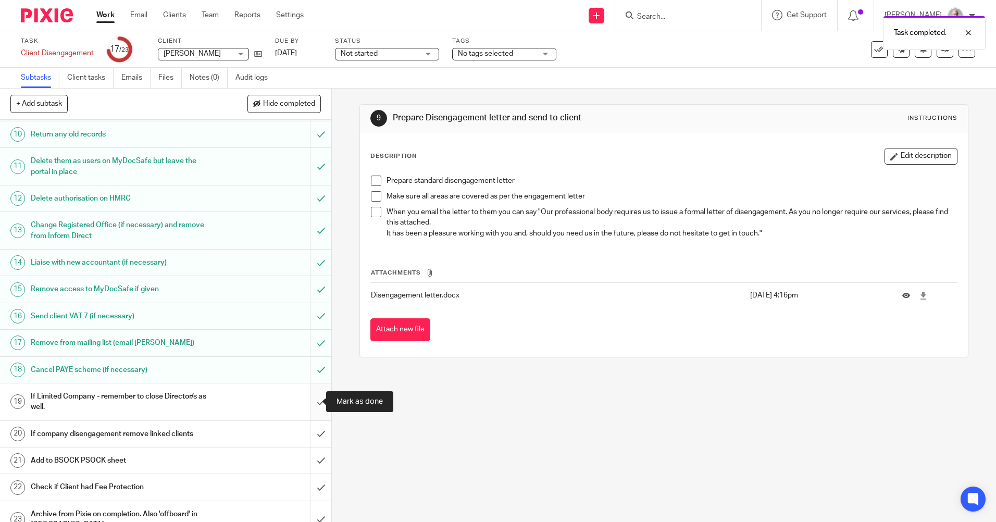
click at [311, 400] on input "submit" at bounding box center [165, 401] width 331 height 37
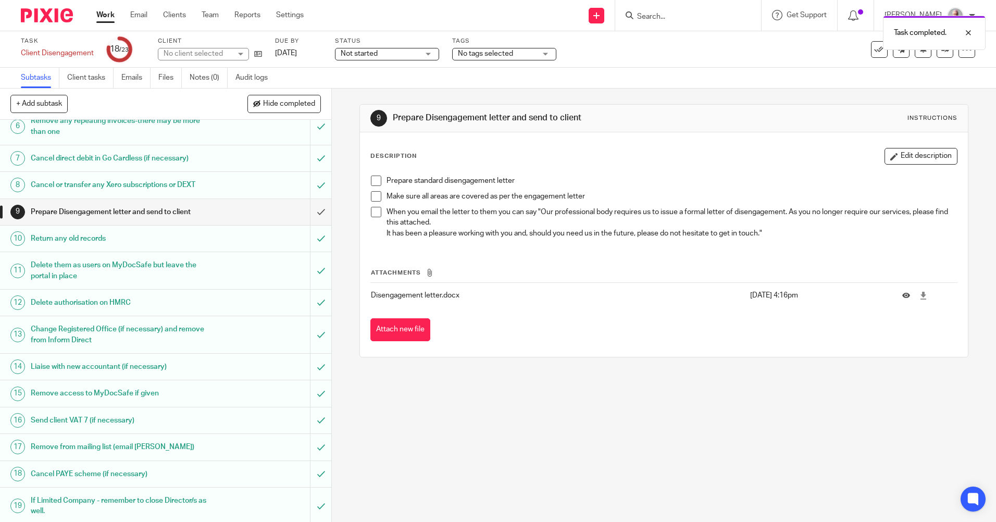
scroll to position [277, 0]
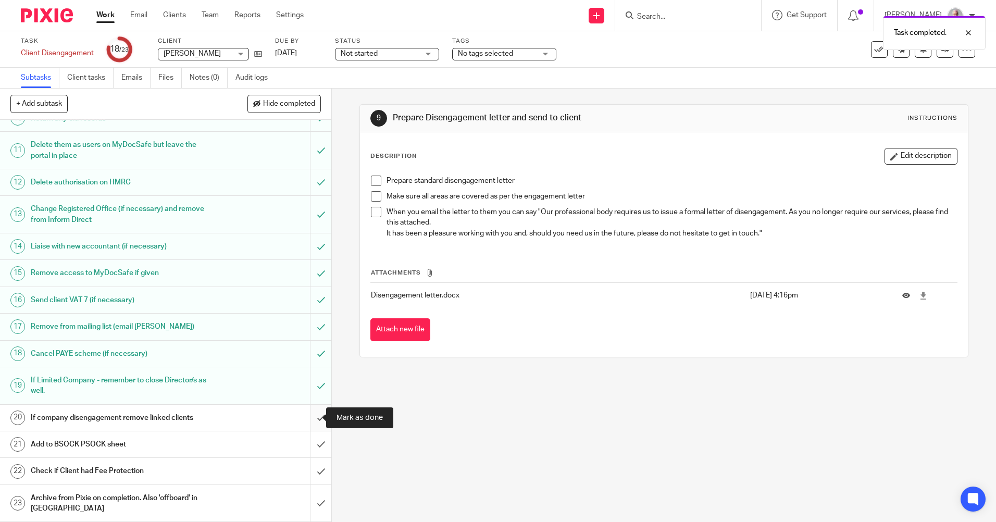
click at [310, 416] on input "submit" at bounding box center [165, 418] width 331 height 26
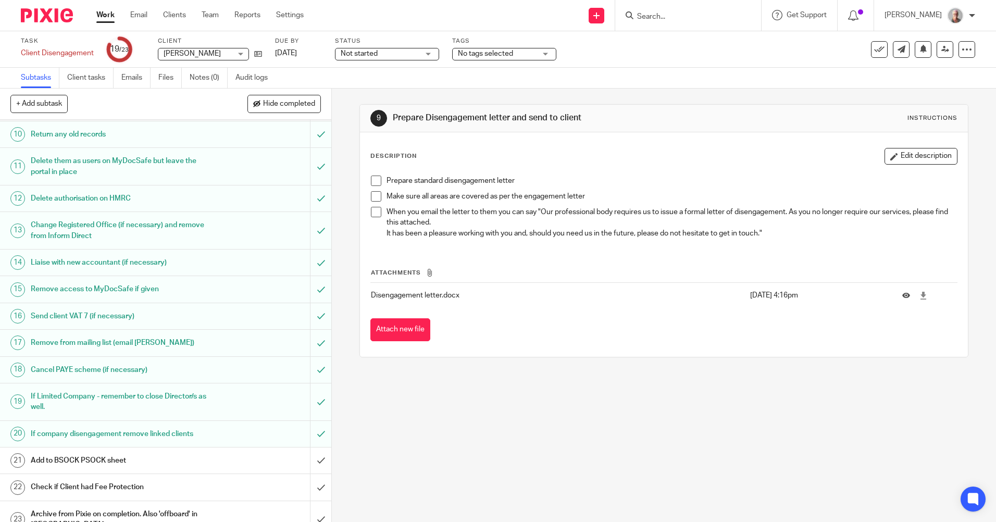
scroll to position [277, 0]
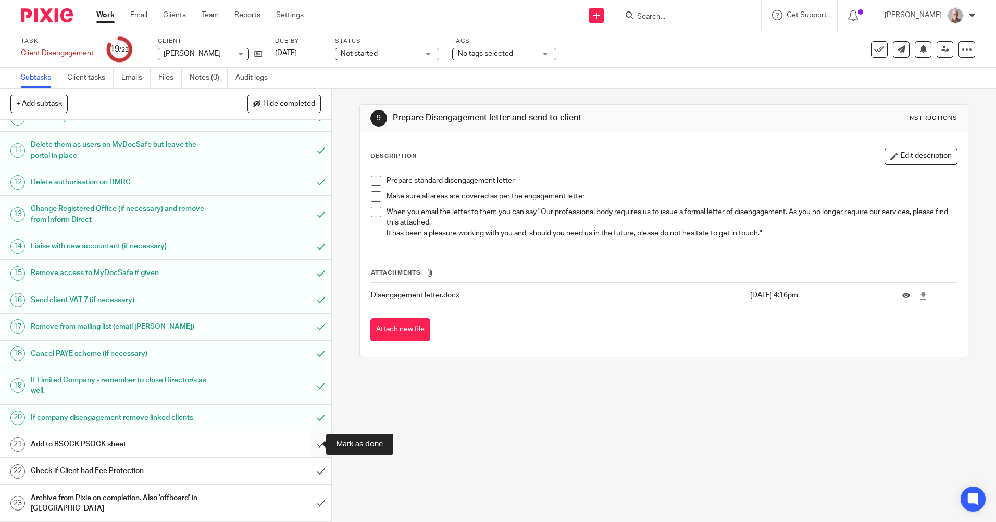
click at [312, 442] on input "submit" at bounding box center [165, 444] width 331 height 26
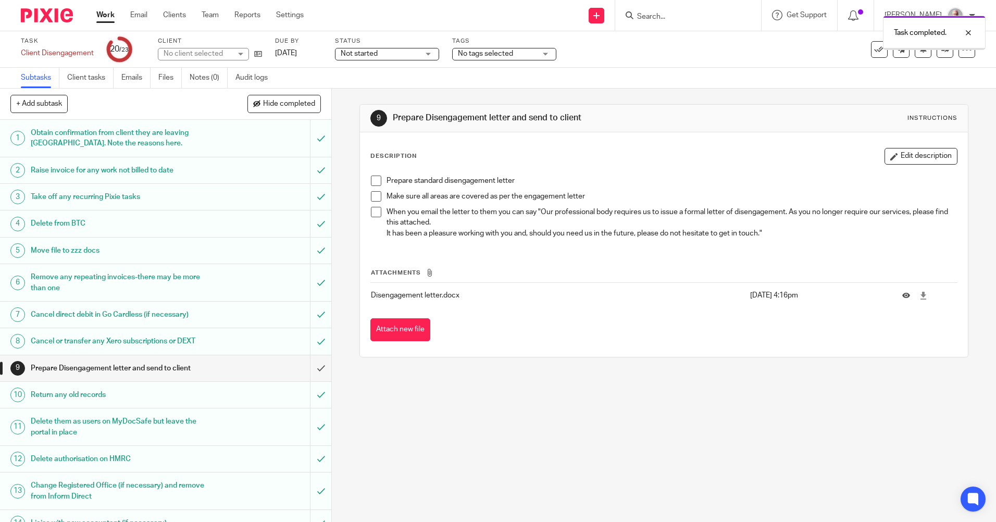
scroll to position [277, 0]
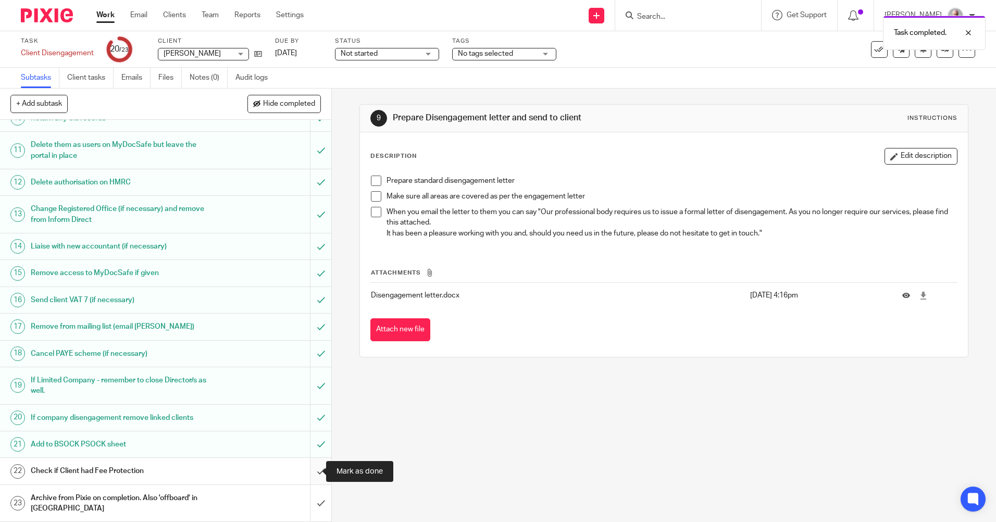
click at [311, 468] on input "submit" at bounding box center [165, 471] width 331 height 26
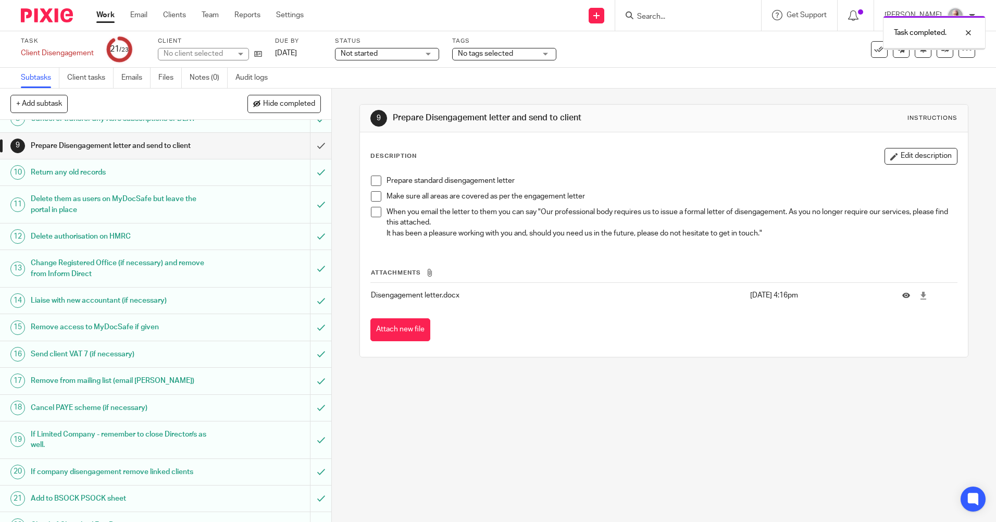
scroll to position [277, 0]
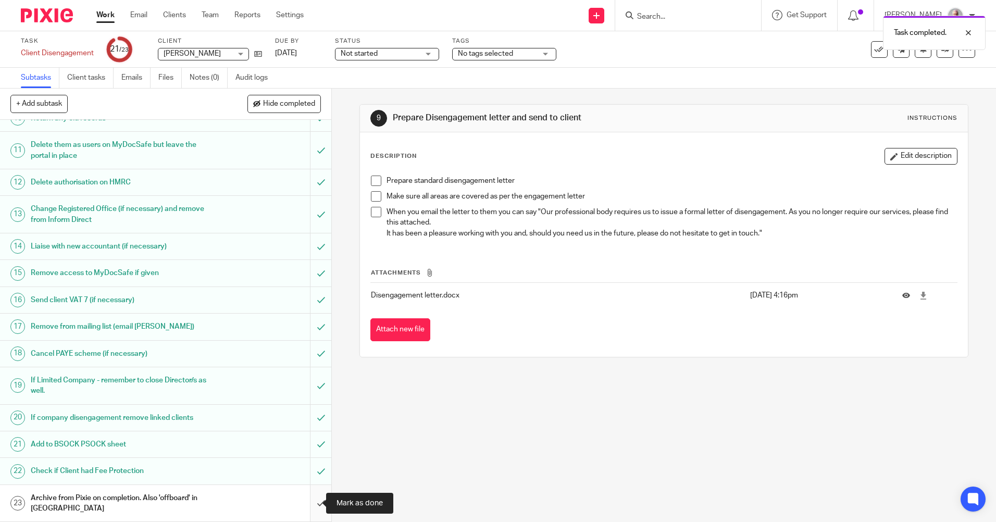
click at [310, 499] on input "submit" at bounding box center [165, 503] width 331 height 37
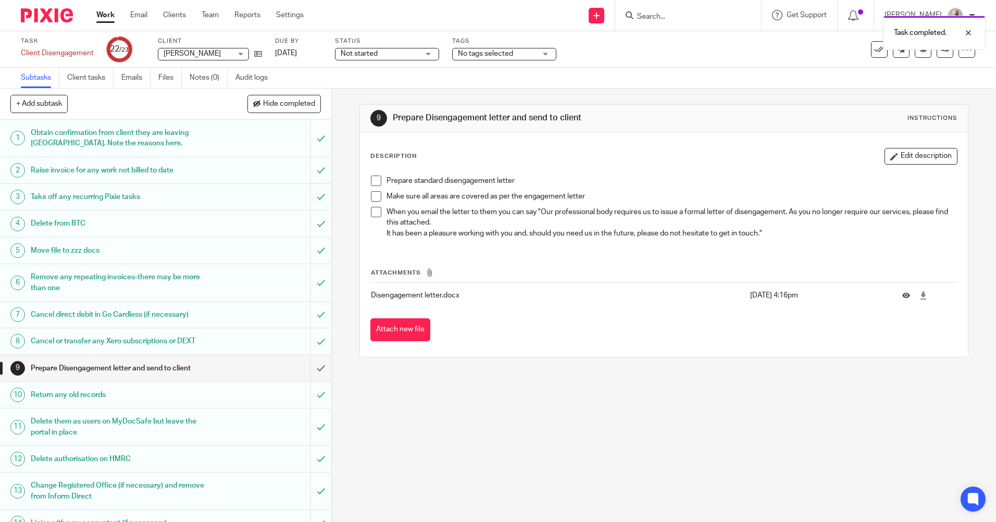
click at [200, 368] on h1 "Prepare Disengagement letter and send to client" at bounding box center [120, 368] width 179 height 16
click at [919, 295] on icon at bounding box center [923, 296] width 8 height 8
click at [249, 363] on div "Prepare Disengagement letter and send to client" at bounding box center [165, 368] width 269 height 16
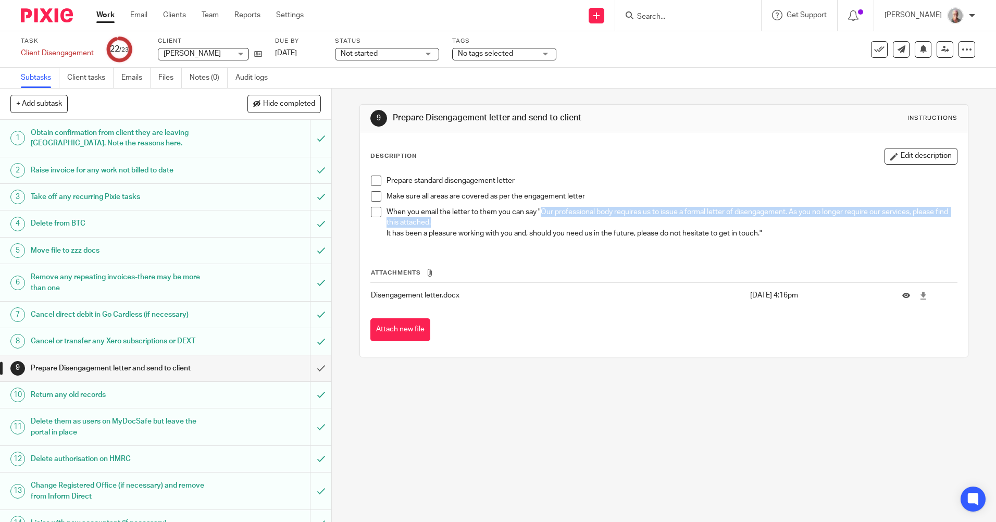
drag, startPoint x: 539, startPoint y: 211, endPoint x: 937, endPoint y: 222, distance: 398.7
click at [937, 222] on p "When you email the letter to them you can say "Our professional body requires u…" at bounding box center [672, 217] width 570 height 21
drag, startPoint x: 937, startPoint y: 222, endPoint x: 862, endPoint y: 210, distance: 76.6
copy p "Our professional body requires us to issue a formal letter of disengagement. As…"
click at [371, 214] on span at bounding box center [376, 212] width 10 height 10
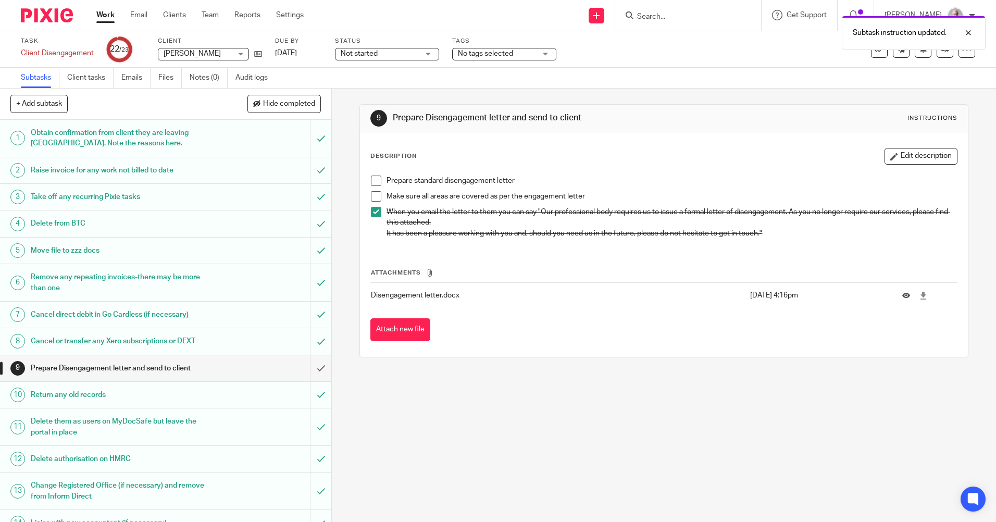
click at [492, 275] on th "Attachments" at bounding box center [663, 275] width 587 height 15
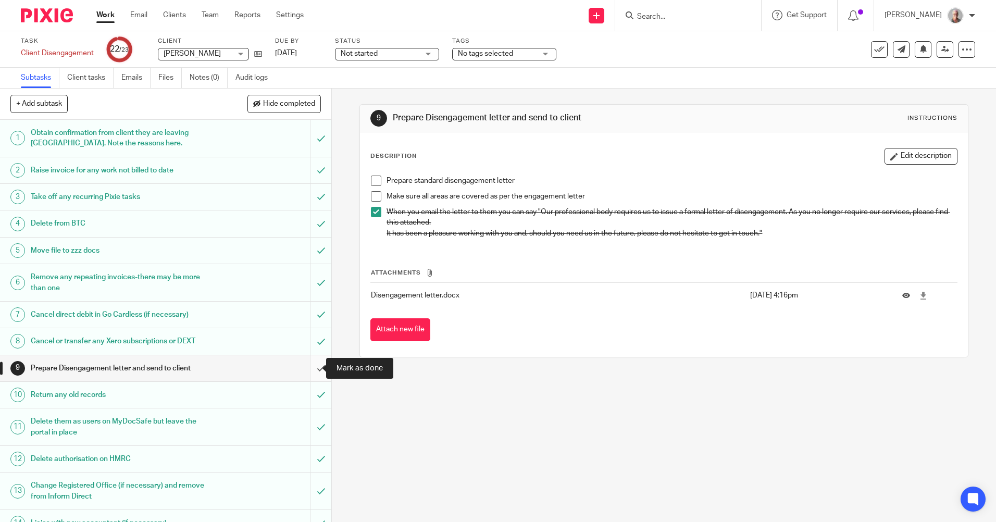
click at [310, 365] on input "submit" at bounding box center [165, 368] width 331 height 26
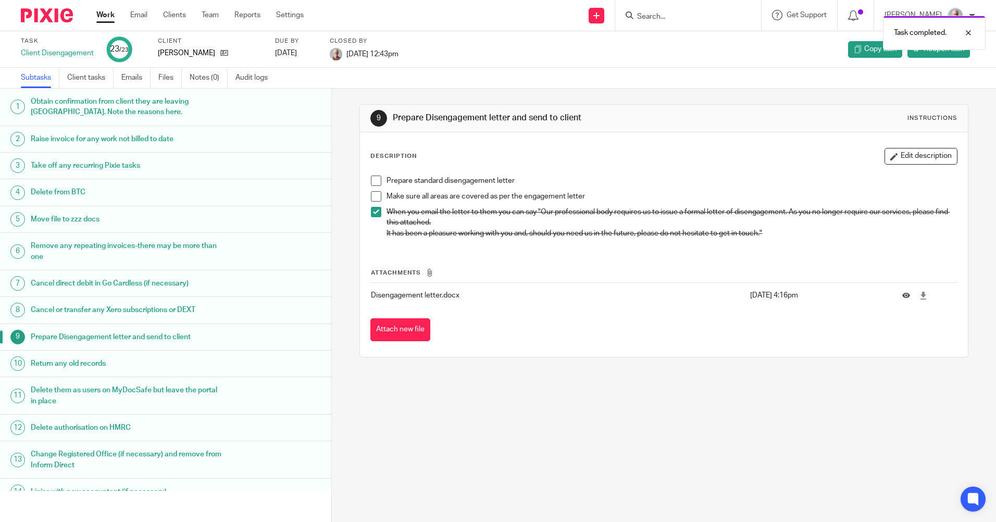
click at [499, 60] on div "Task Client Disengagement 23 /23 Client Trevor Proctor Due by 2025-07-25 Closed…" at bounding box center [418, 49] width 795 height 25
click at [971, 31] on div at bounding box center [961, 33] width 28 height 13
